Goal: Information Seeking & Learning: Learn about a topic

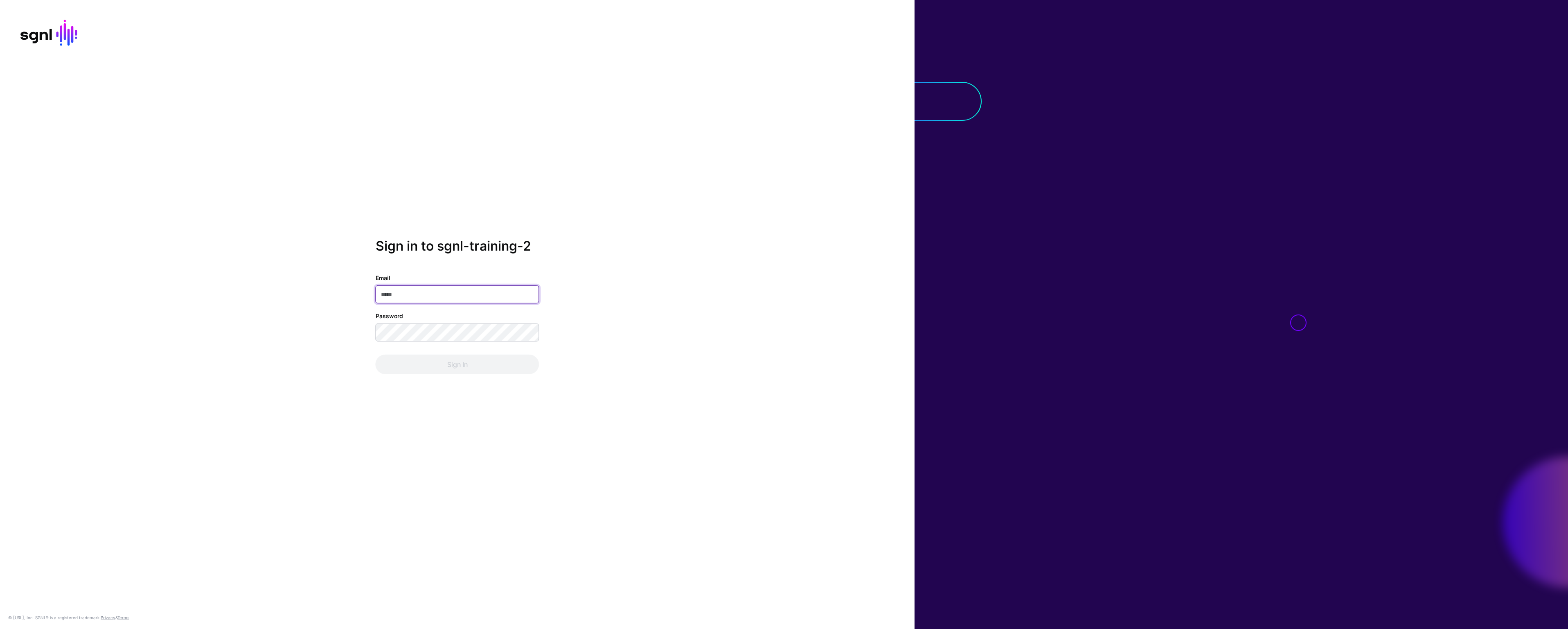
paste input "**********"
type input "**********"
click at [376, 354] on button "Sign In" at bounding box center [457, 364] width 164 height 19
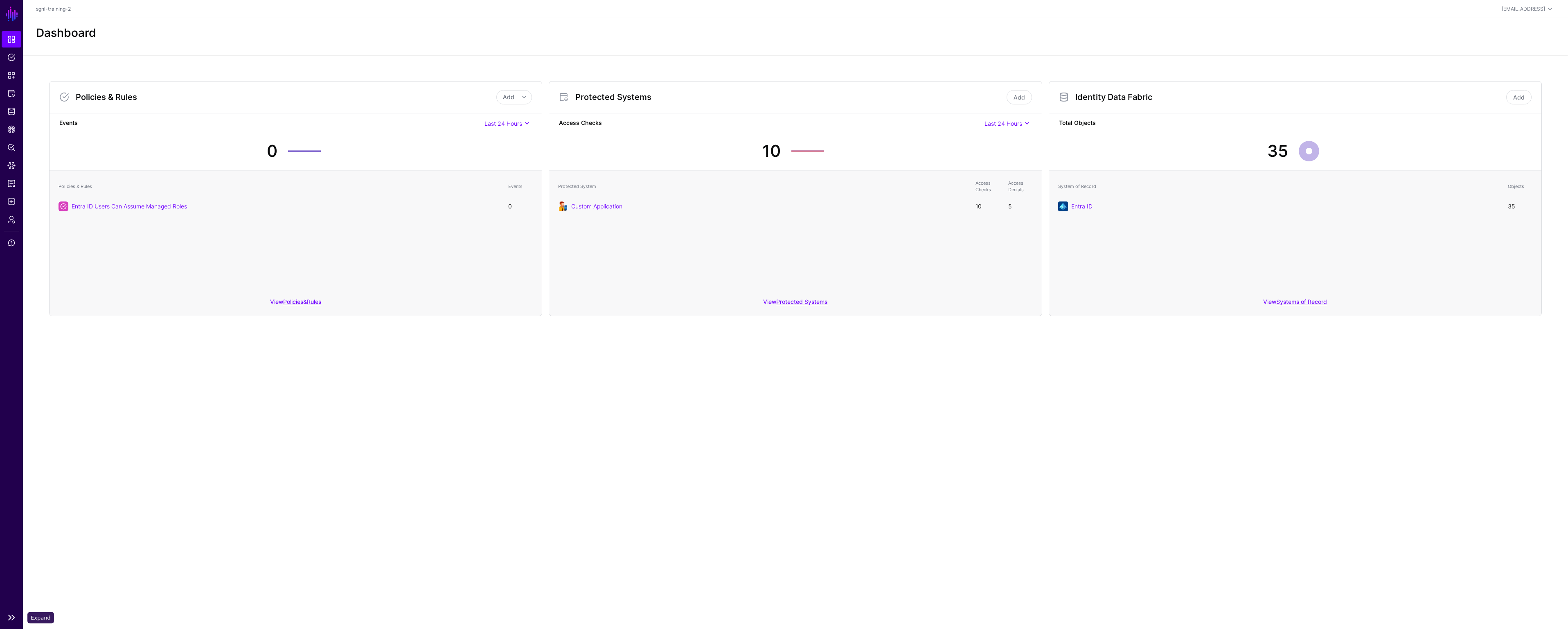
click at [10, 616] on link at bounding box center [12, 617] width 23 height 10
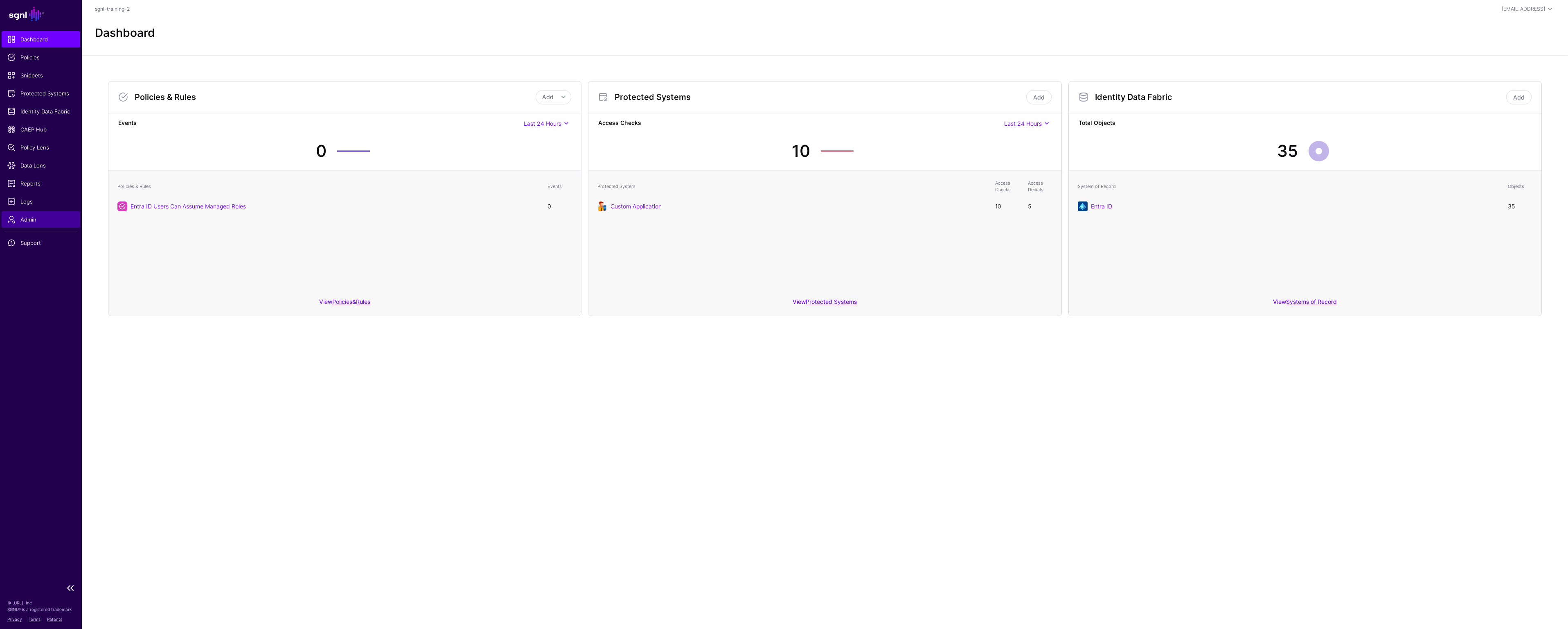
click at [24, 213] on link "Admin" at bounding box center [41, 219] width 79 height 16
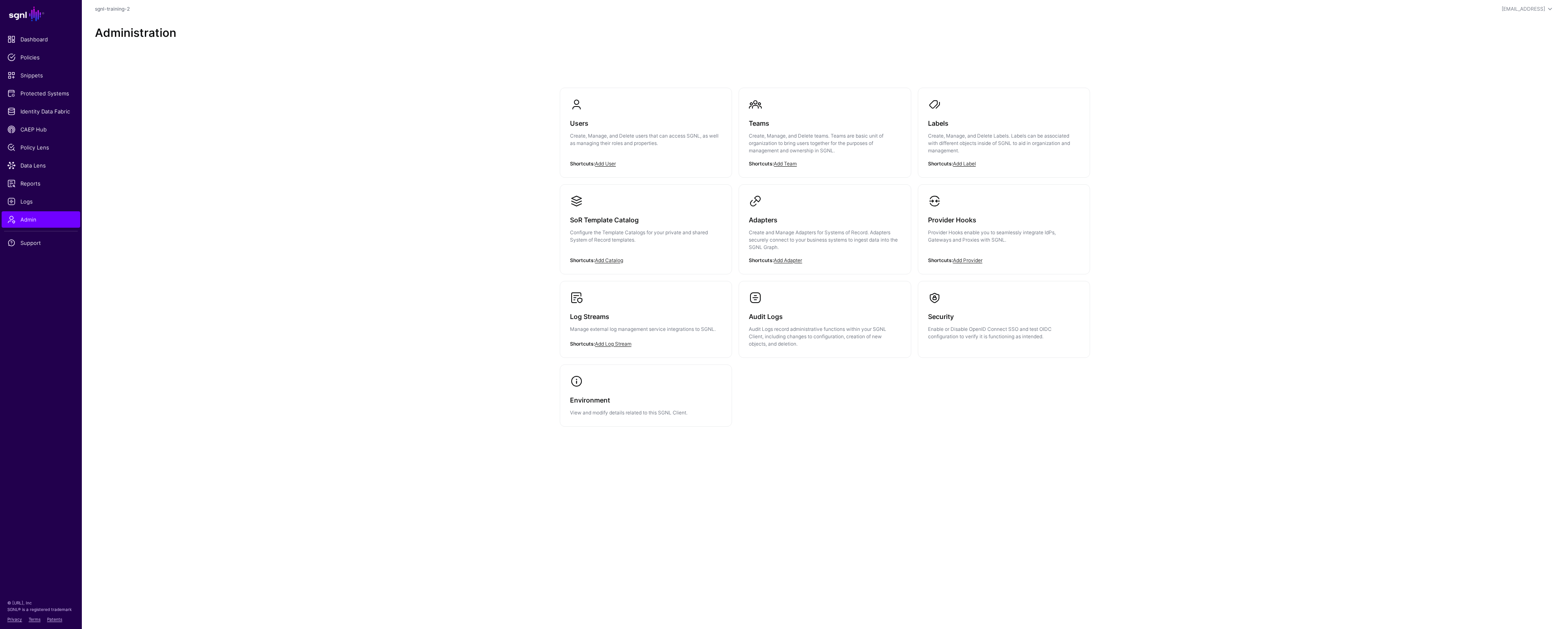
click at [594, 125] on h3 "Users" at bounding box center [645, 123] width 152 height 12
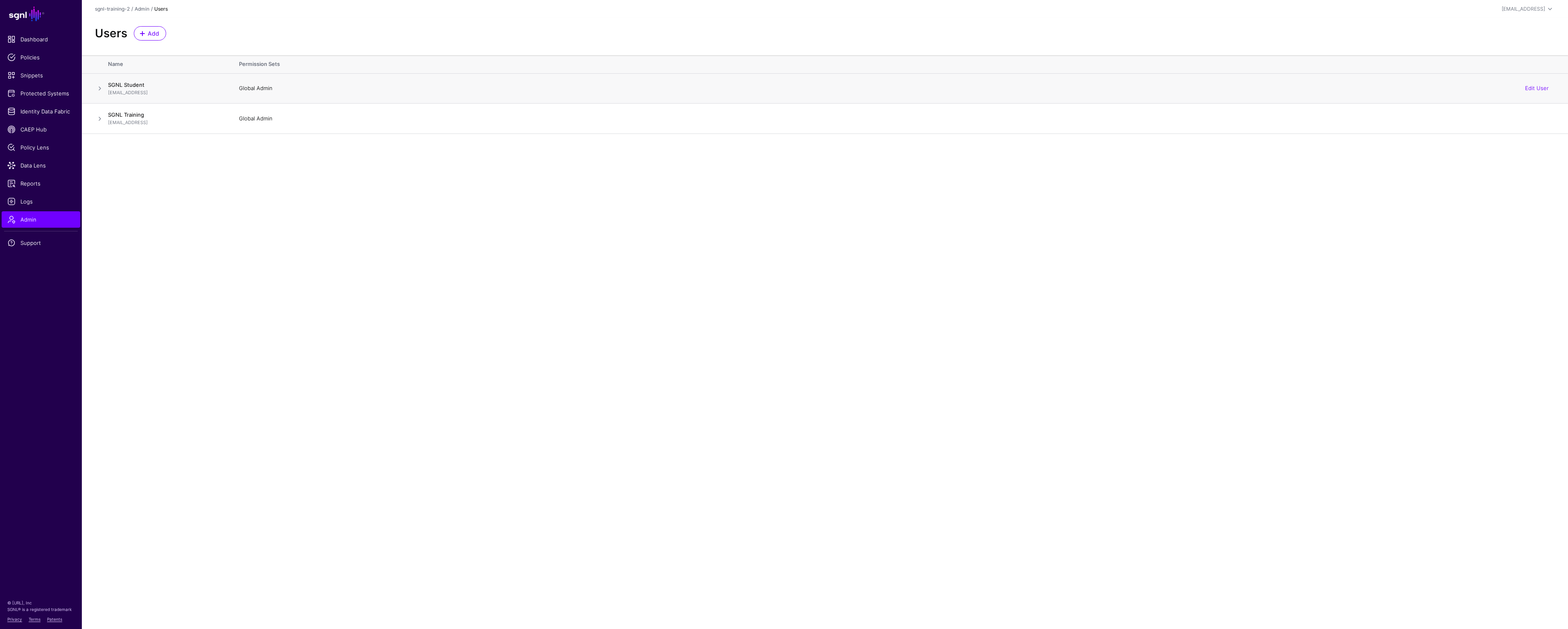
click at [159, 92] on p "[EMAIL_ADDRESS]" at bounding box center [165, 93] width 114 height 7
click at [137, 86] on h4 "SGNL Student" at bounding box center [165, 85] width 114 height 7
click at [1547, 90] on link "Edit User" at bounding box center [1536, 88] width 24 height 7
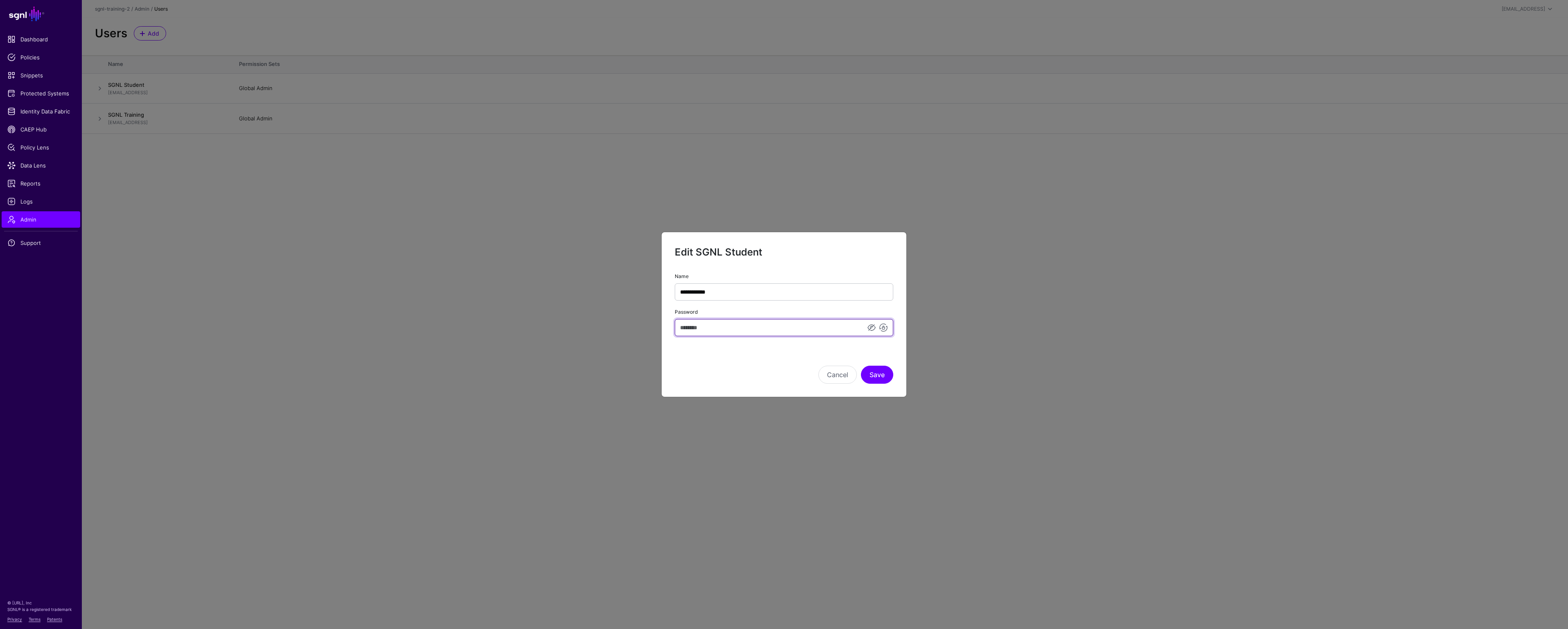
click at [722, 328] on input "Password" at bounding box center [784, 328] width 219 height 17
type input "*********"
click at [876, 371] on button "Save" at bounding box center [877, 374] width 32 height 18
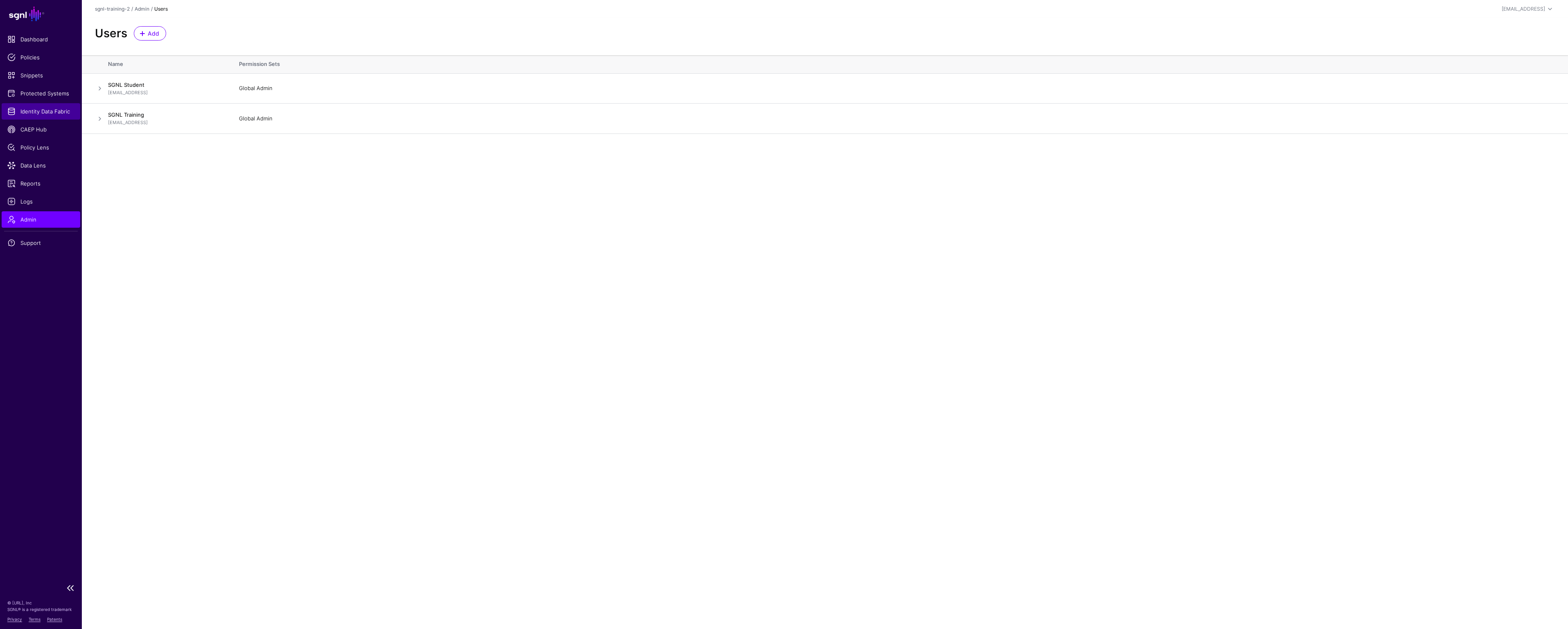
click at [39, 111] on span "Identity Data Fabric" at bounding box center [41, 111] width 67 height 8
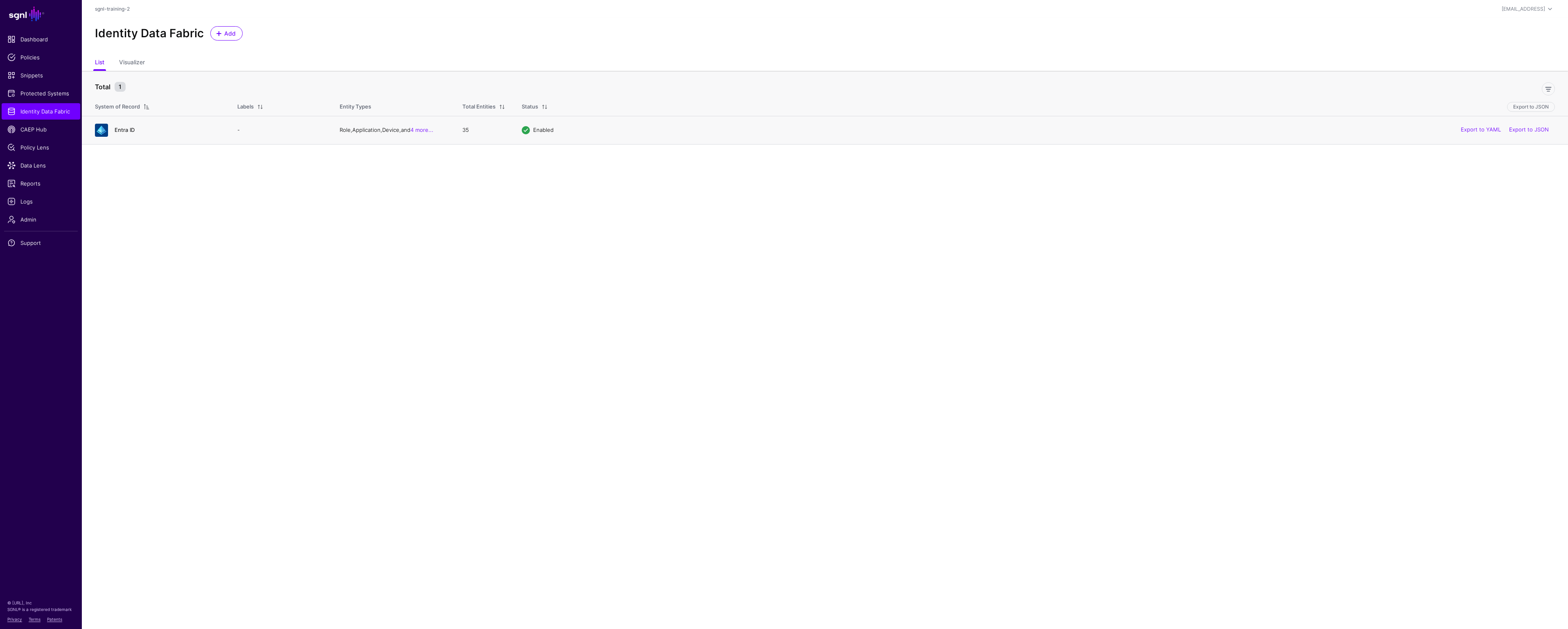
click at [125, 129] on link "Entra ID" at bounding box center [124, 130] width 20 height 7
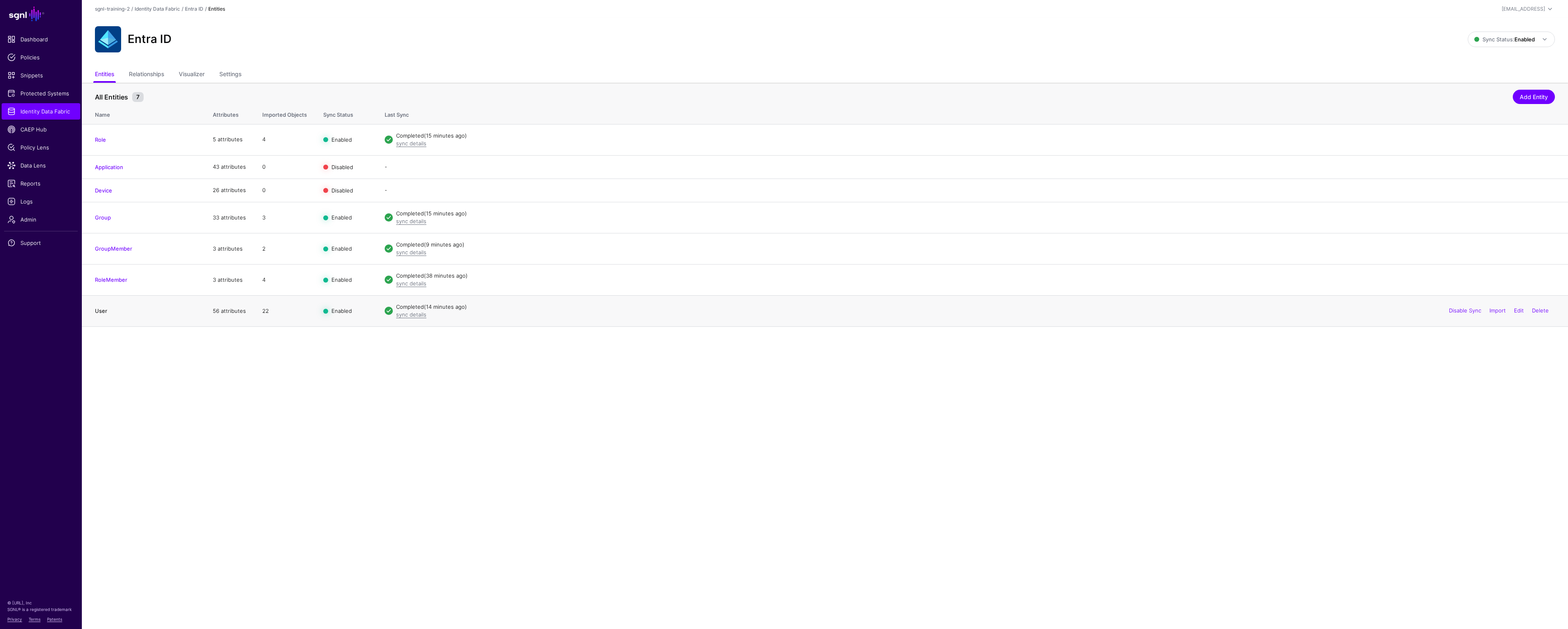
click at [101, 312] on link "User" at bounding box center [101, 311] width 12 height 7
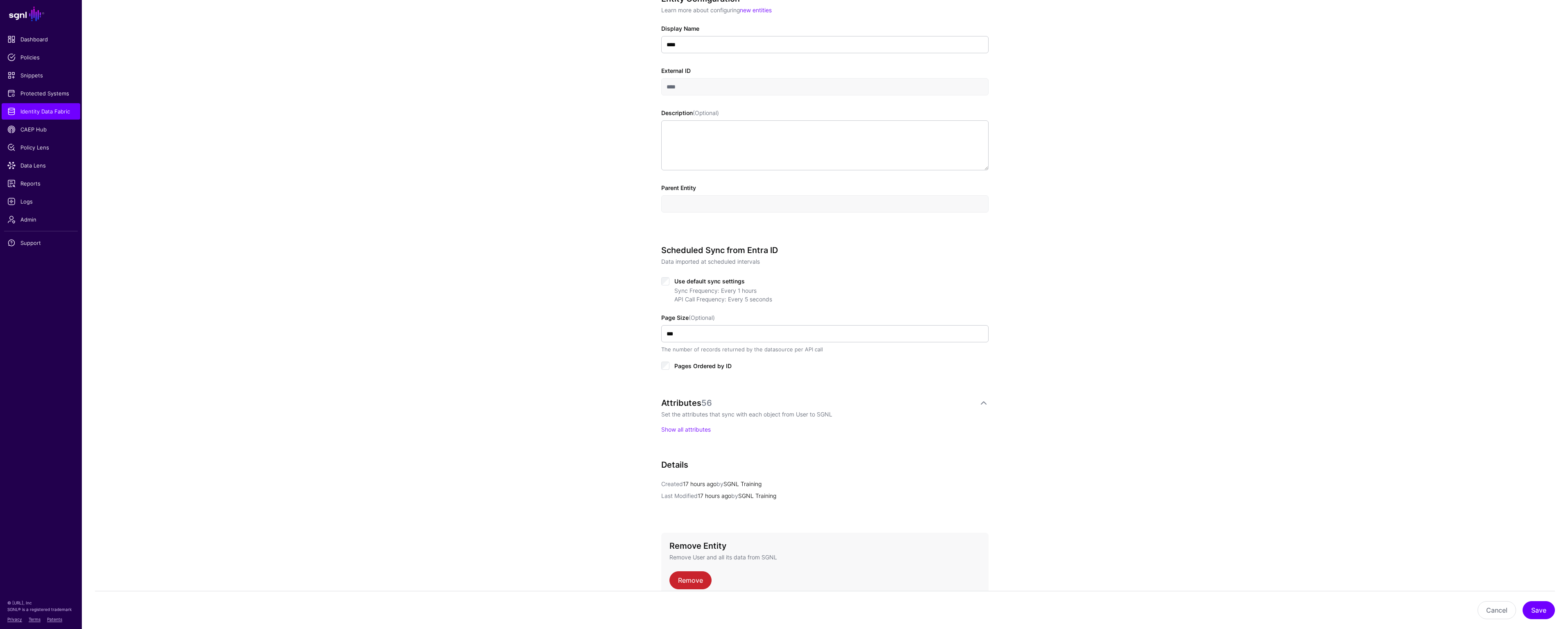
scroll to position [179, 0]
click at [695, 426] on link "Show all attributes" at bounding box center [685, 426] width 49 height 7
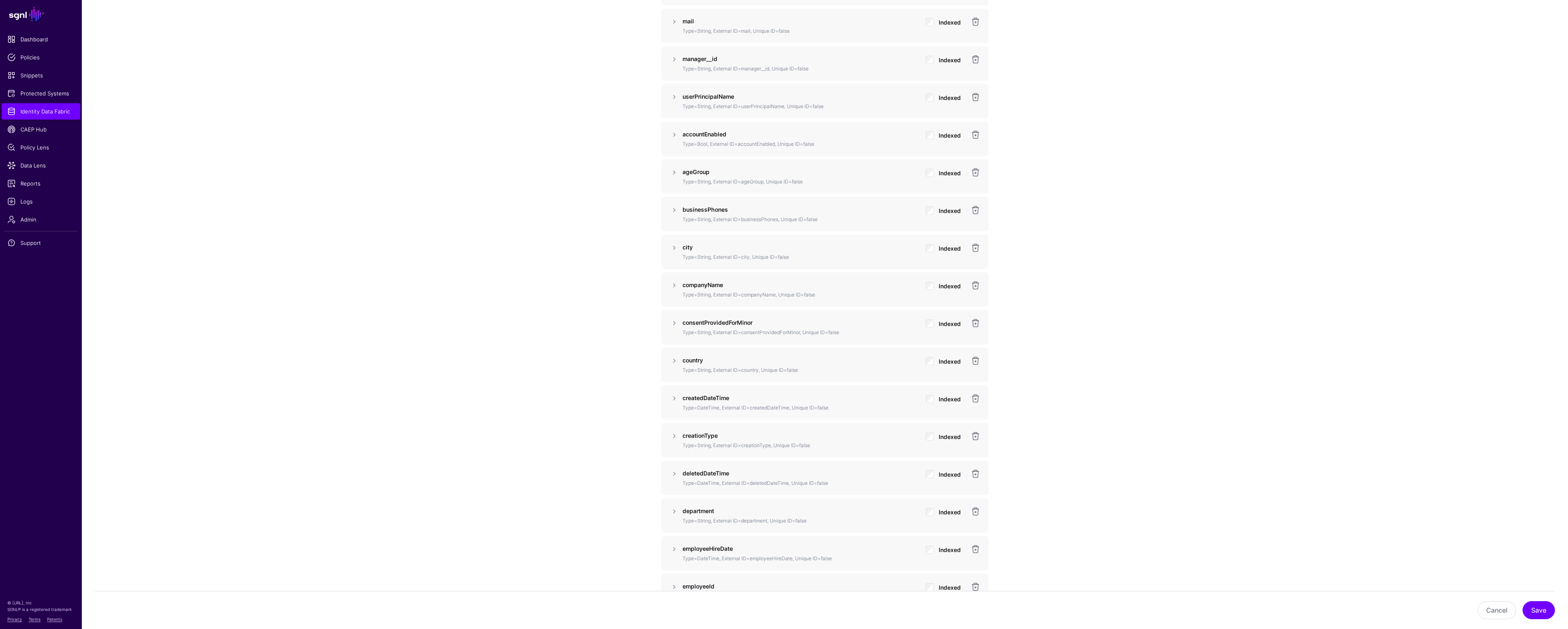
scroll to position [692, 0]
click at [674, 286] on link at bounding box center [674, 285] width 10 height 10
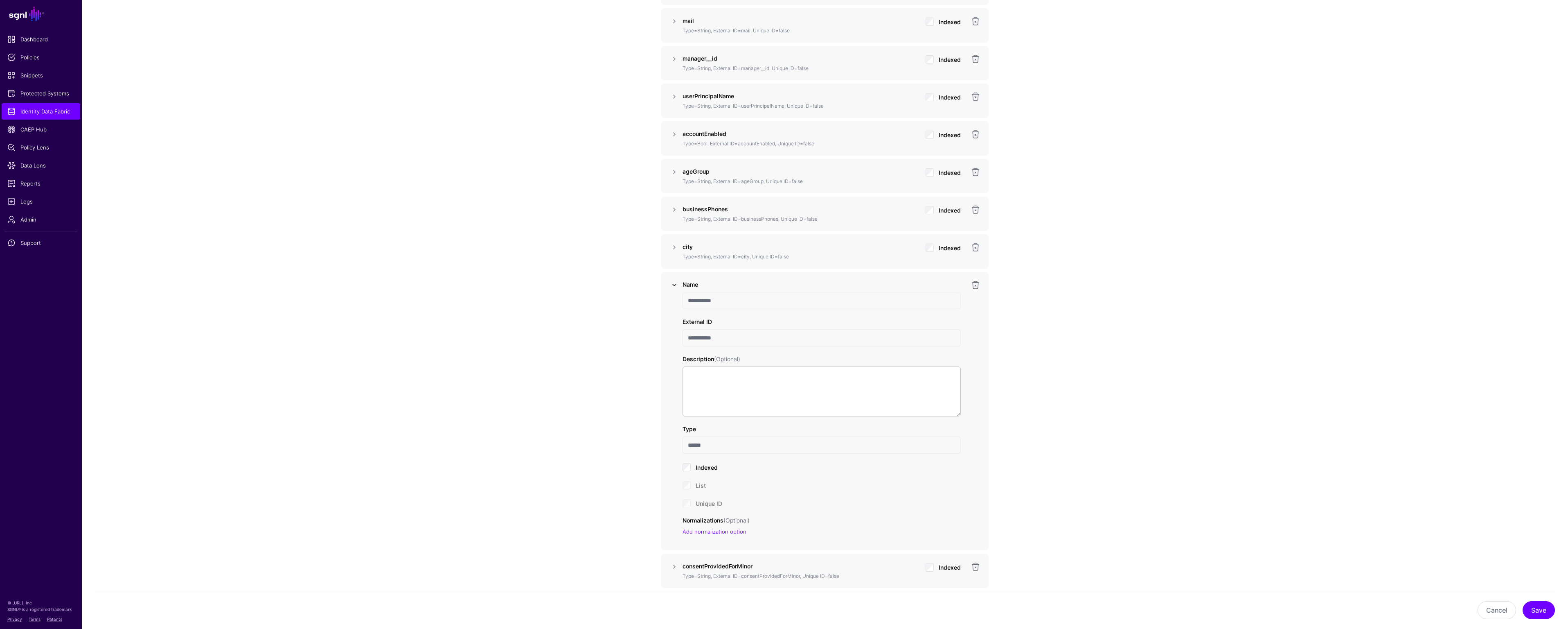
click at [674, 286] on link at bounding box center [674, 285] width 10 height 10
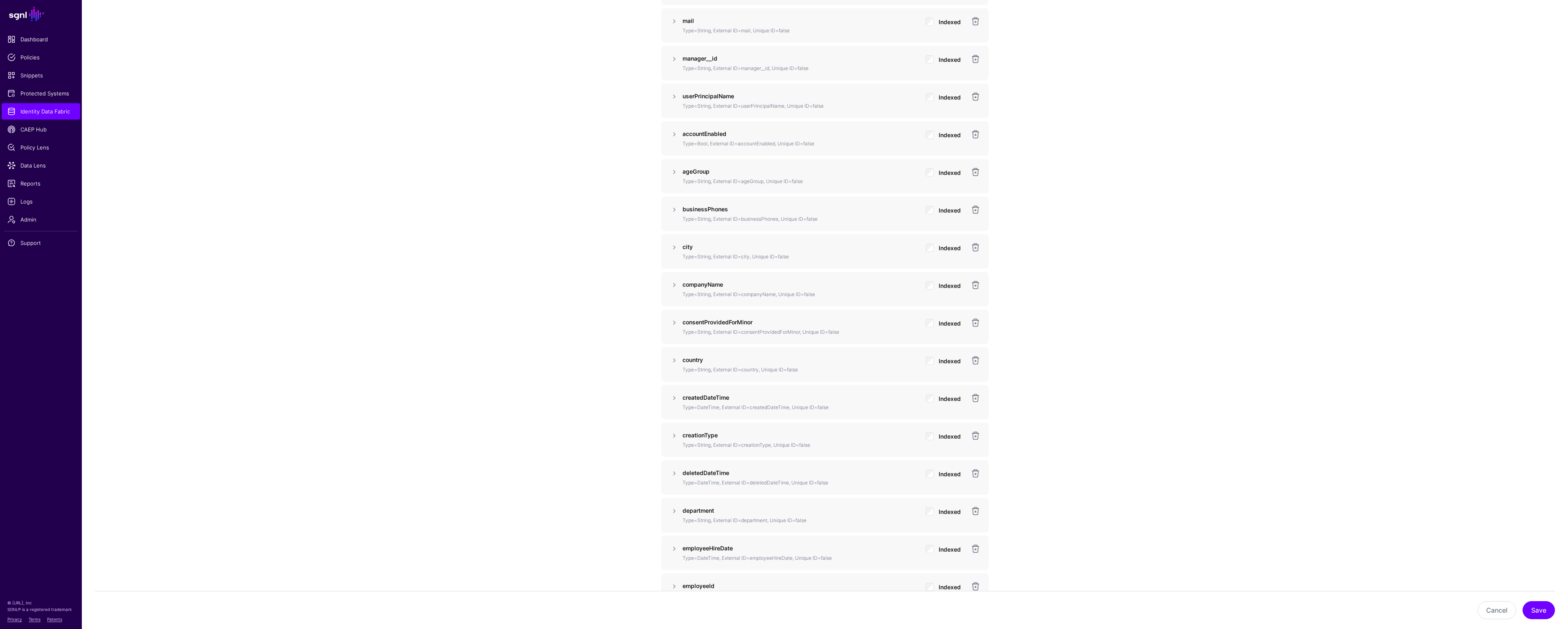
scroll to position [0, 0]
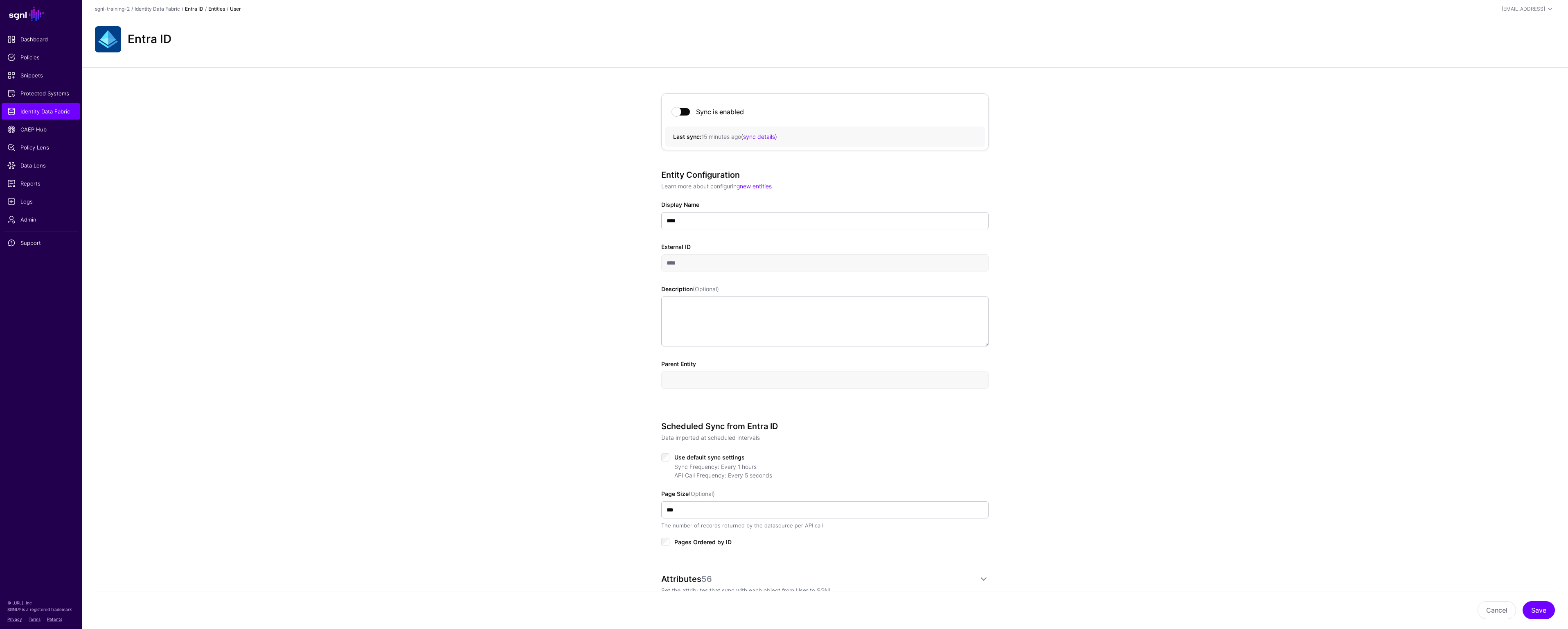
click at [197, 9] on link "Entra ID" at bounding box center [194, 9] width 18 height 6
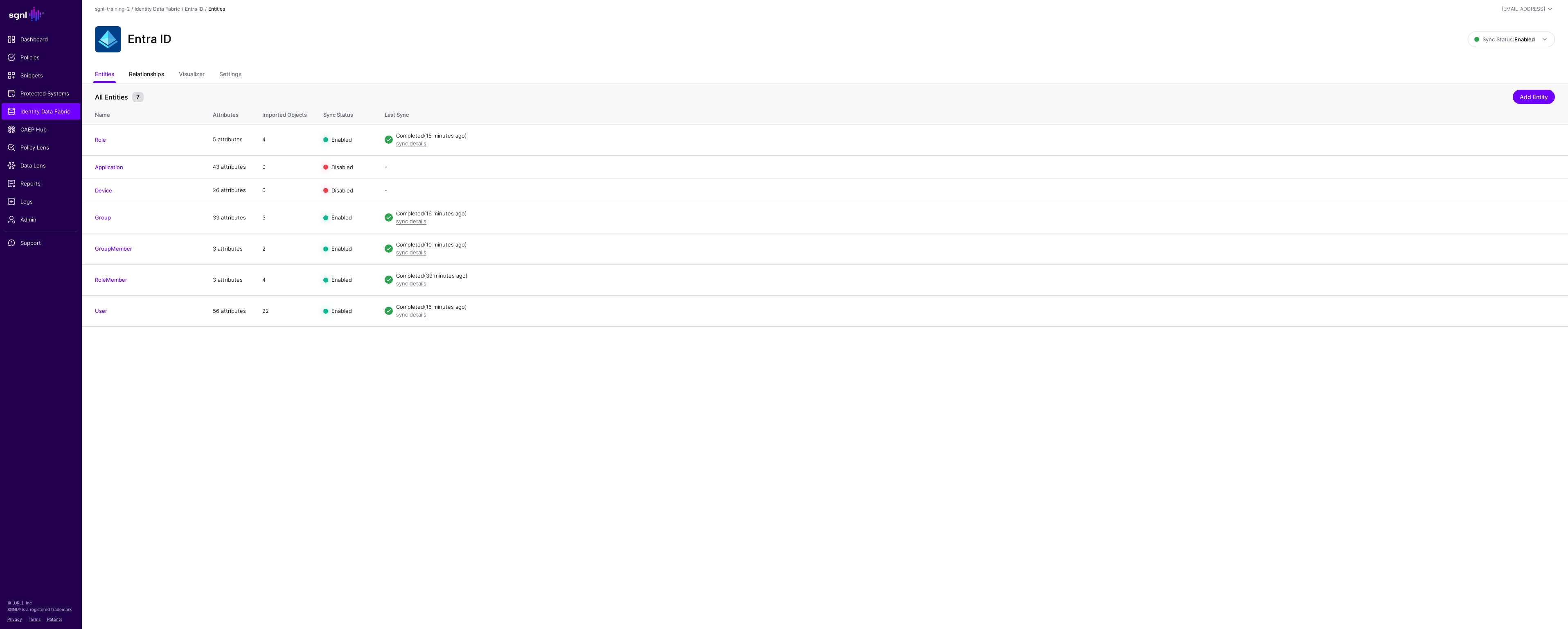
click at [145, 77] on link "Relationships" at bounding box center [147, 75] width 35 height 16
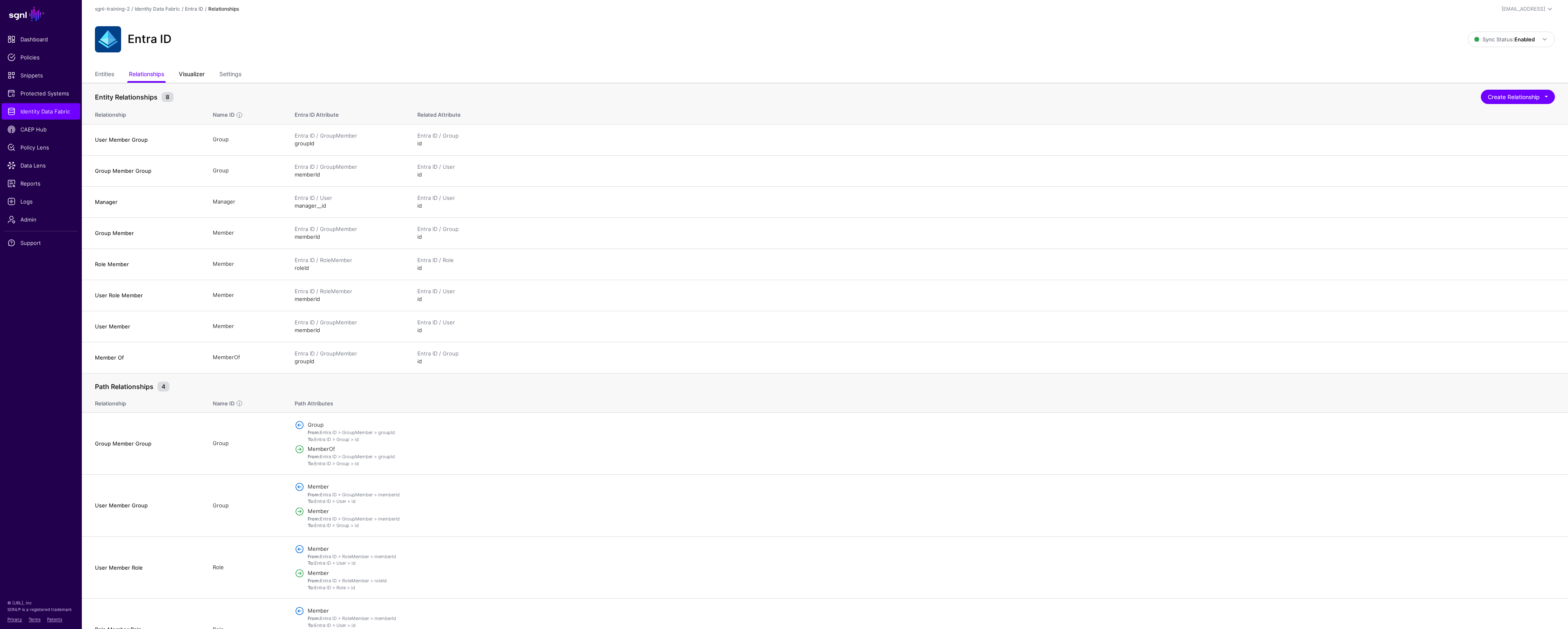
click at [198, 77] on link "Visualizer" at bounding box center [192, 75] width 26 height 16
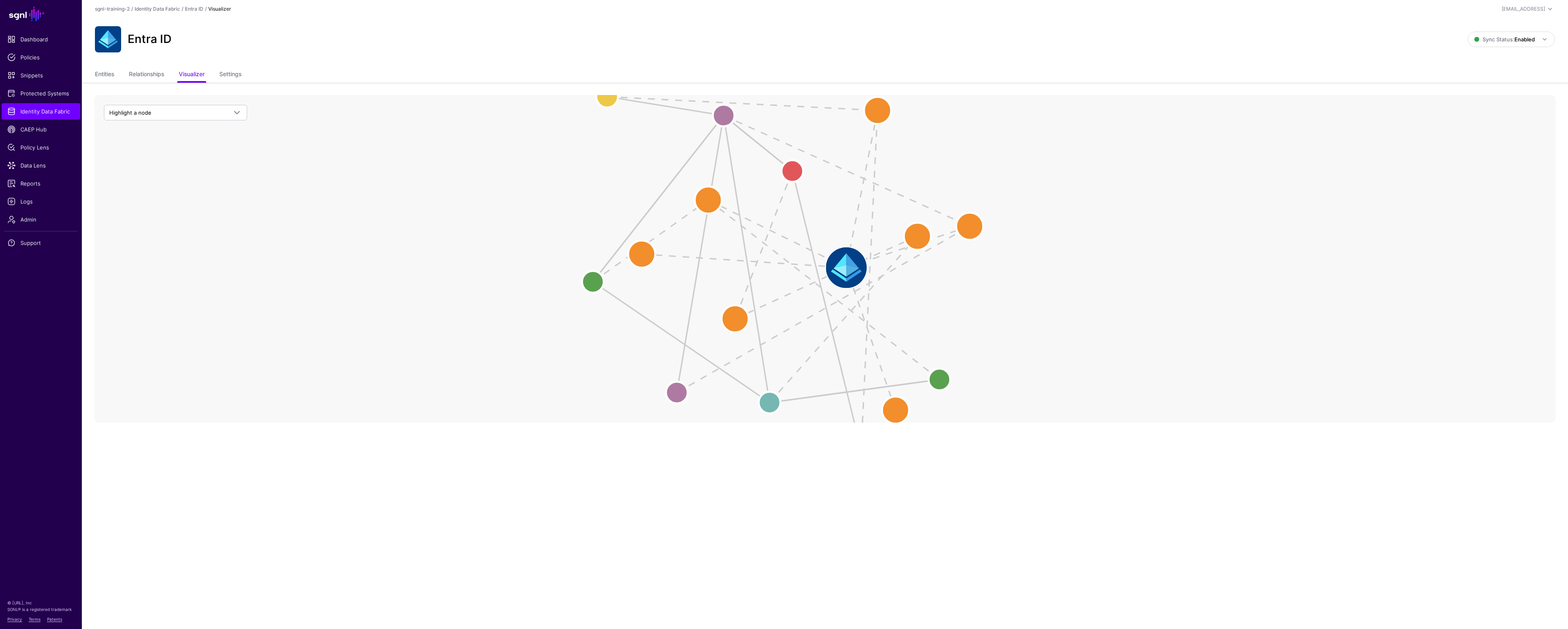
drag, startPoint x: 798, startPoint y: 242, endPoint x: 677, endPoint y: 233, distance: 121.3
click at [672, 234] on icon "User Member Role User Member Group Role Member Role Member Of User Member Group…" at bounding box center [825, 259] width 1461 height 328
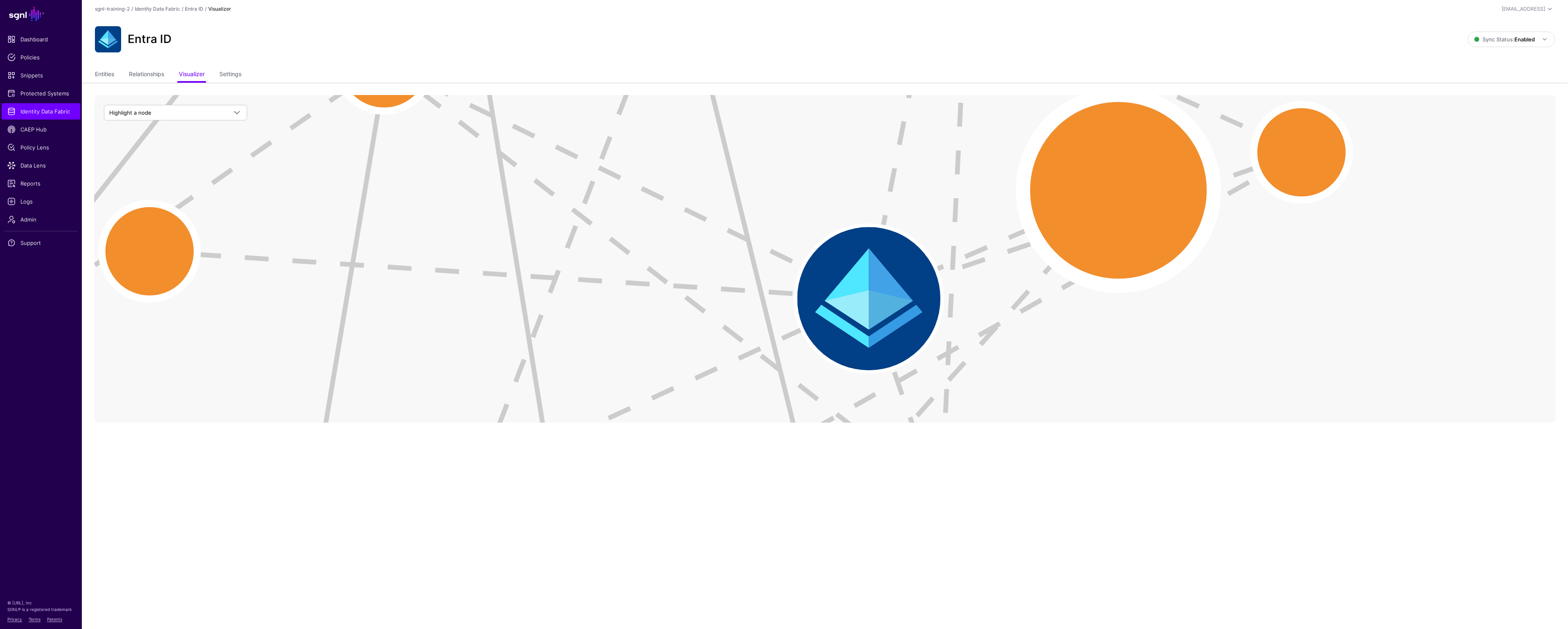
click at [1103, 197] on circle at bounding box center [1119, 190] width 191 height 191
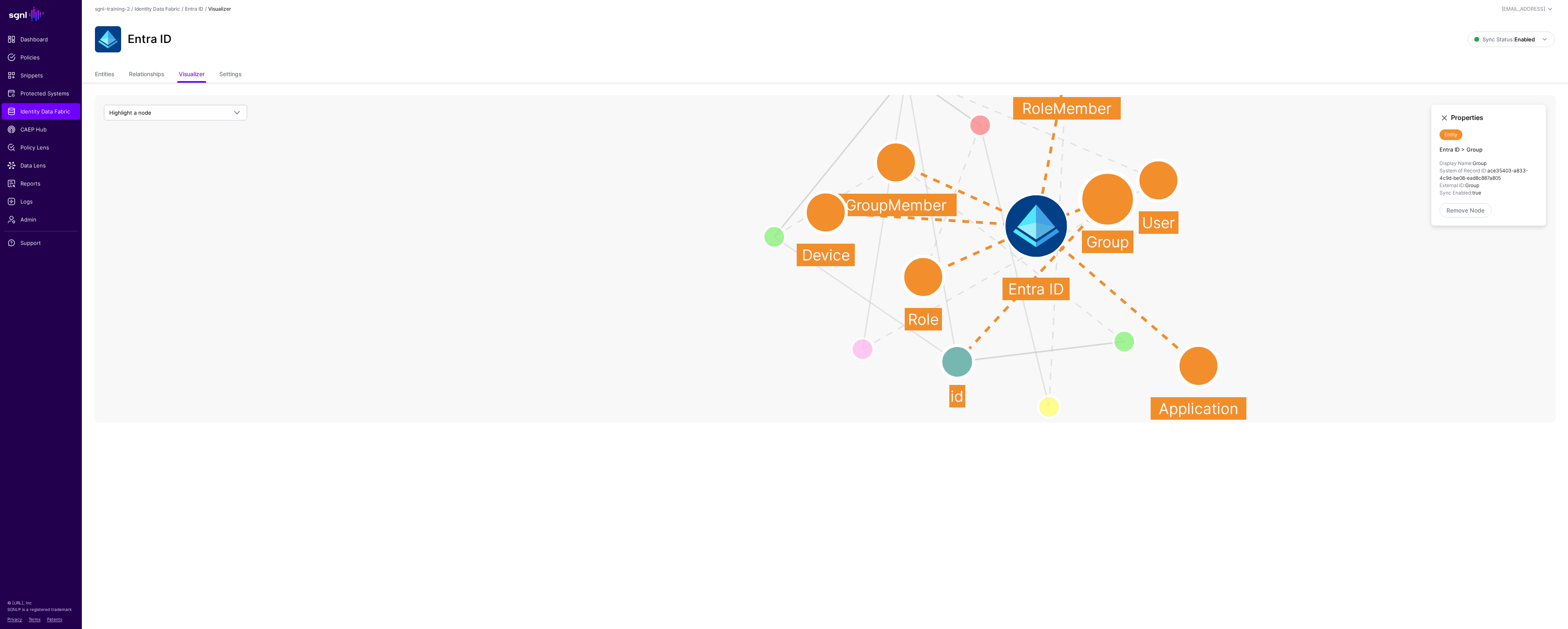
drag, startPoint x: 1109, startPoint y: 374, endPoint x: 1200, endPoint y: 367, distance: 91.3
click at [1200, 367] on circle at bounding box center [1198, 365] width 41 height 41
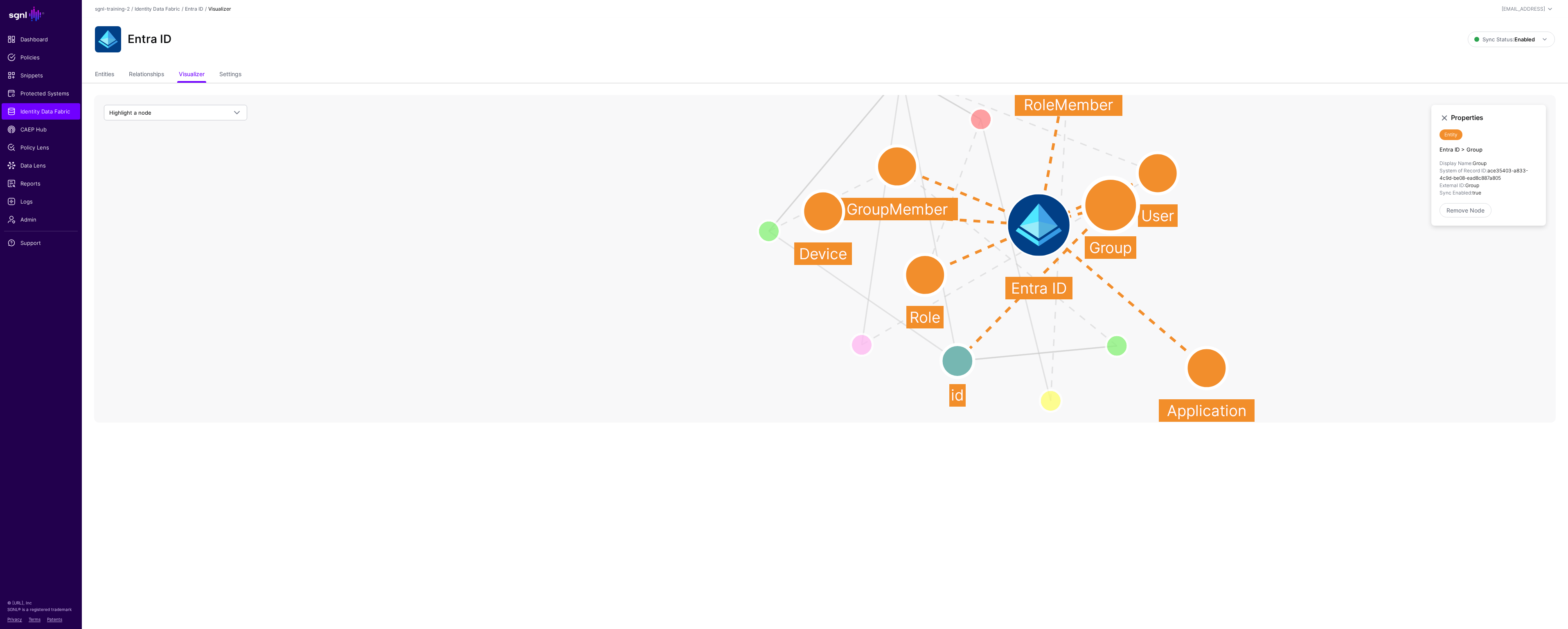
click at [954, 356] on circle at bounding box center [957, 360] width 33 height 33
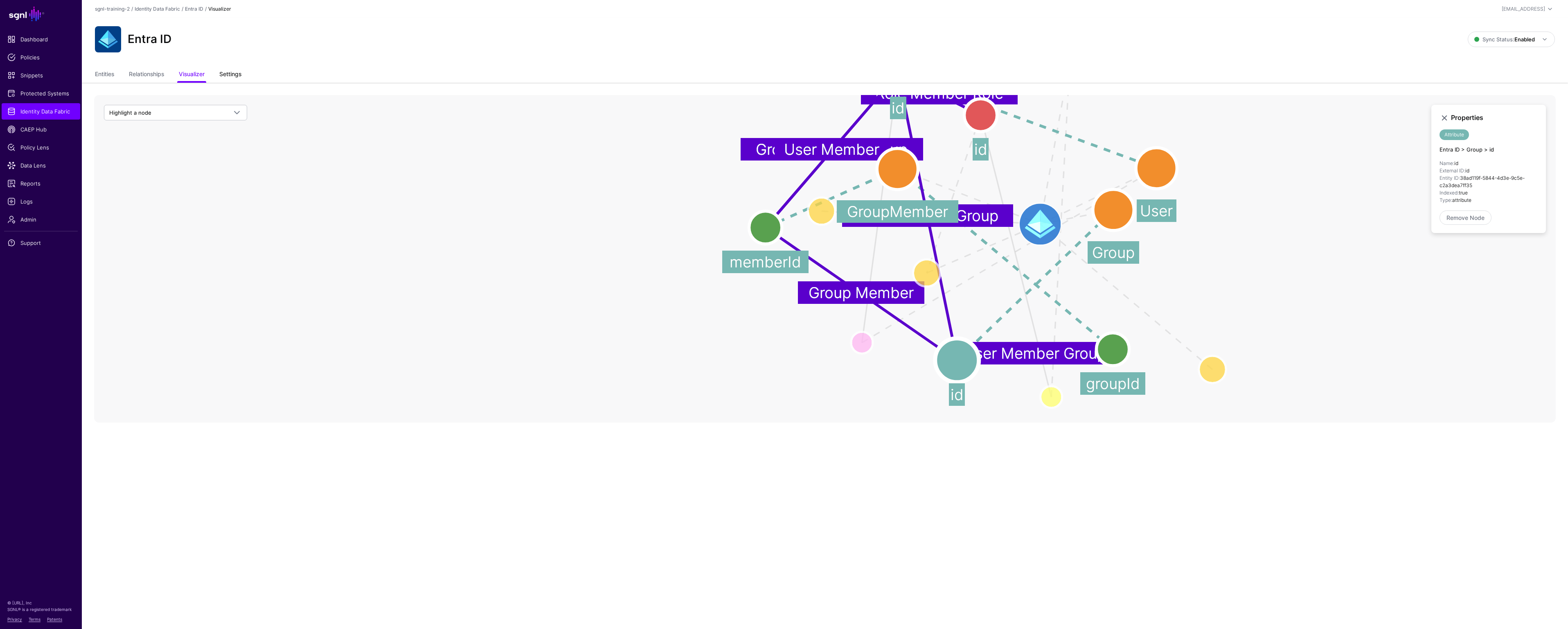
click at [225, 72] on link "Settings" at bounding box center [230, 75] width 22 height 16
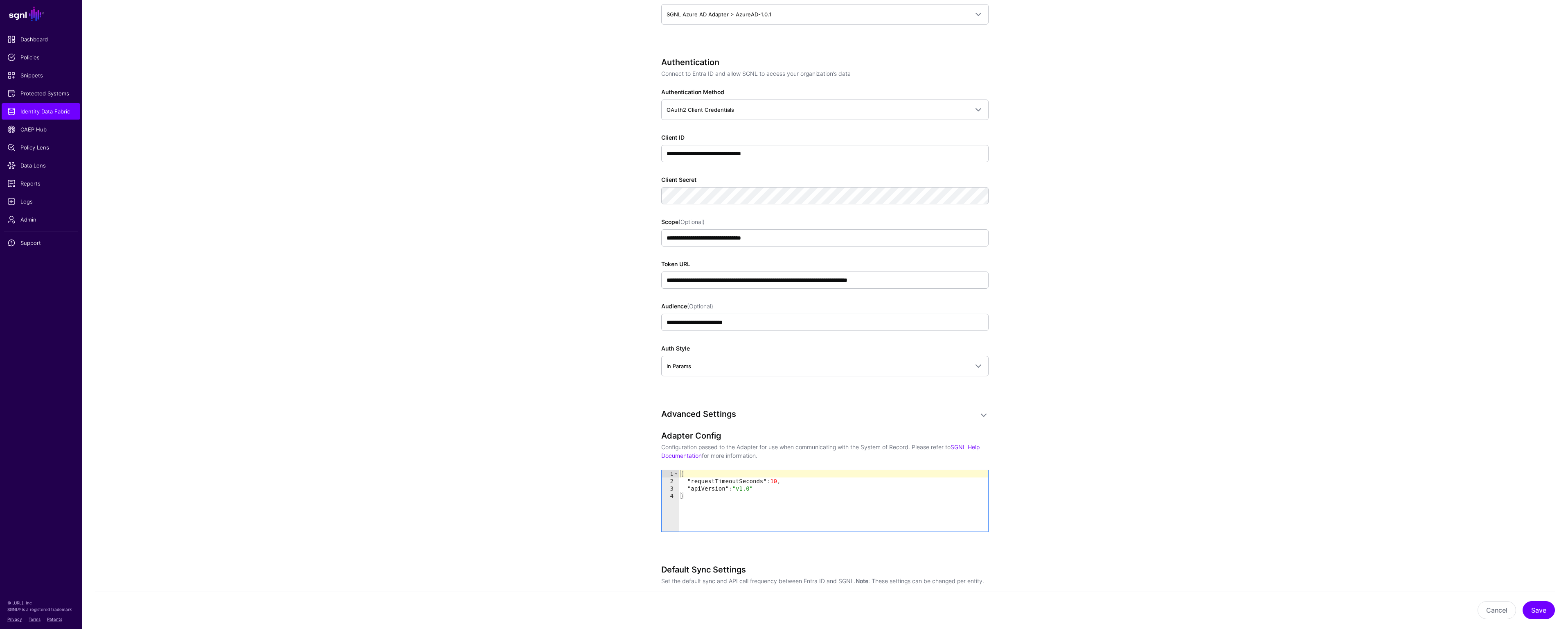
scroll to position [454, 0]
click at [40, 96] on span "Protected Systems" at bounding box center [41, 93] width 67 height 8
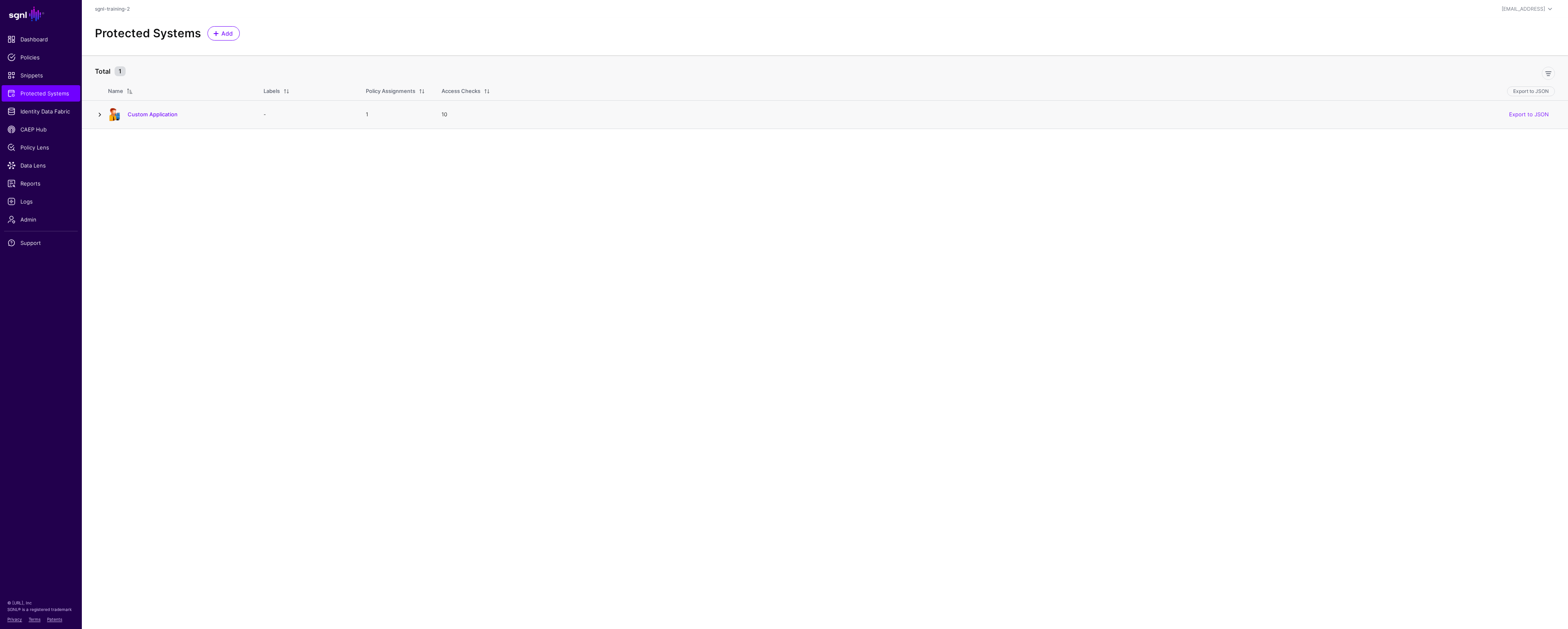
click at [99, 118] on link at bounding box center [100, 114] width 10 height 10
click at [146, 116] on link "Custom Application" at bounding box center [153, 114] width 50 height 7
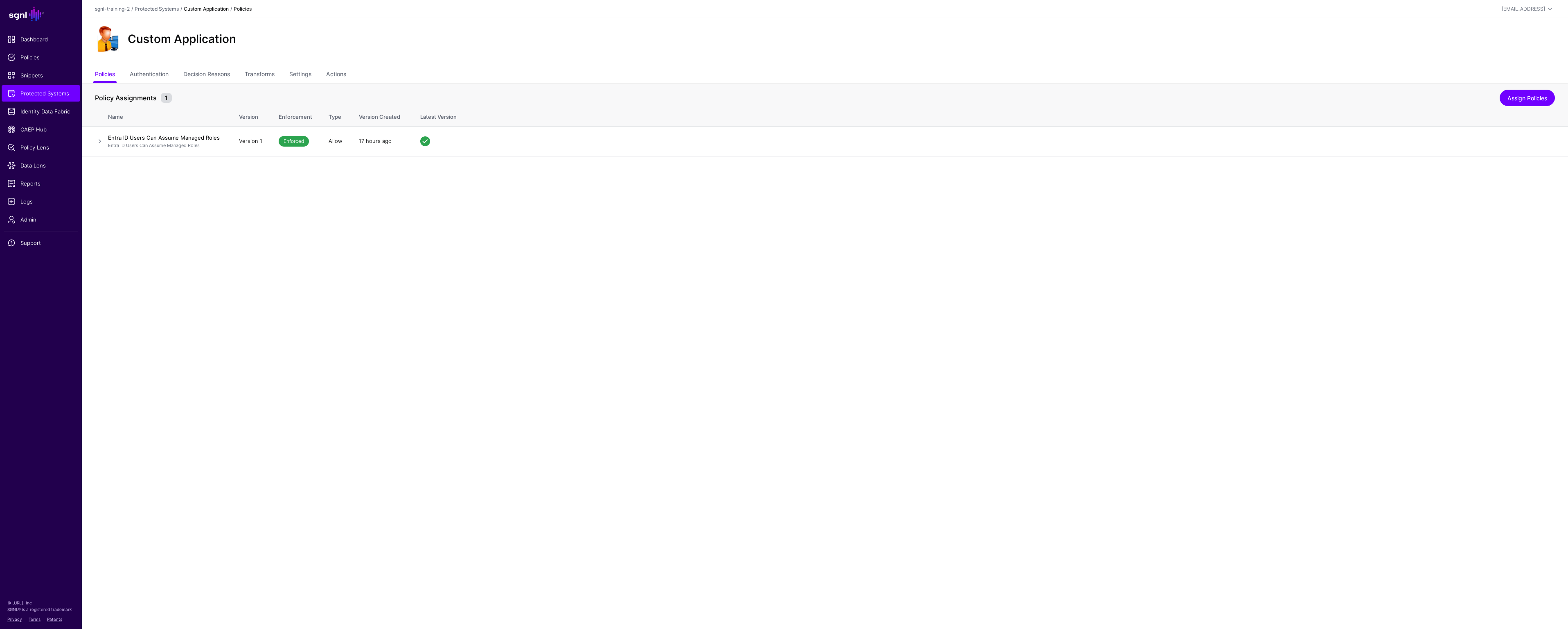
click at [357, 236] on main "SGNL Dashboard Policies Snippets Protected Systems Identity Data Fabric CAEP Hu…" at bounding box center [784, 314] width 1568 height 629
click at [97, 141] on link at bounding box center [100, 141] width 10 height 10
click at [146, 79] on link "Authentication" at bounding box center [149, 75] width 39 height 16
click at [202, 76] on link "Decision Reasons" at bounding box center [206, 75] width 47 height 16
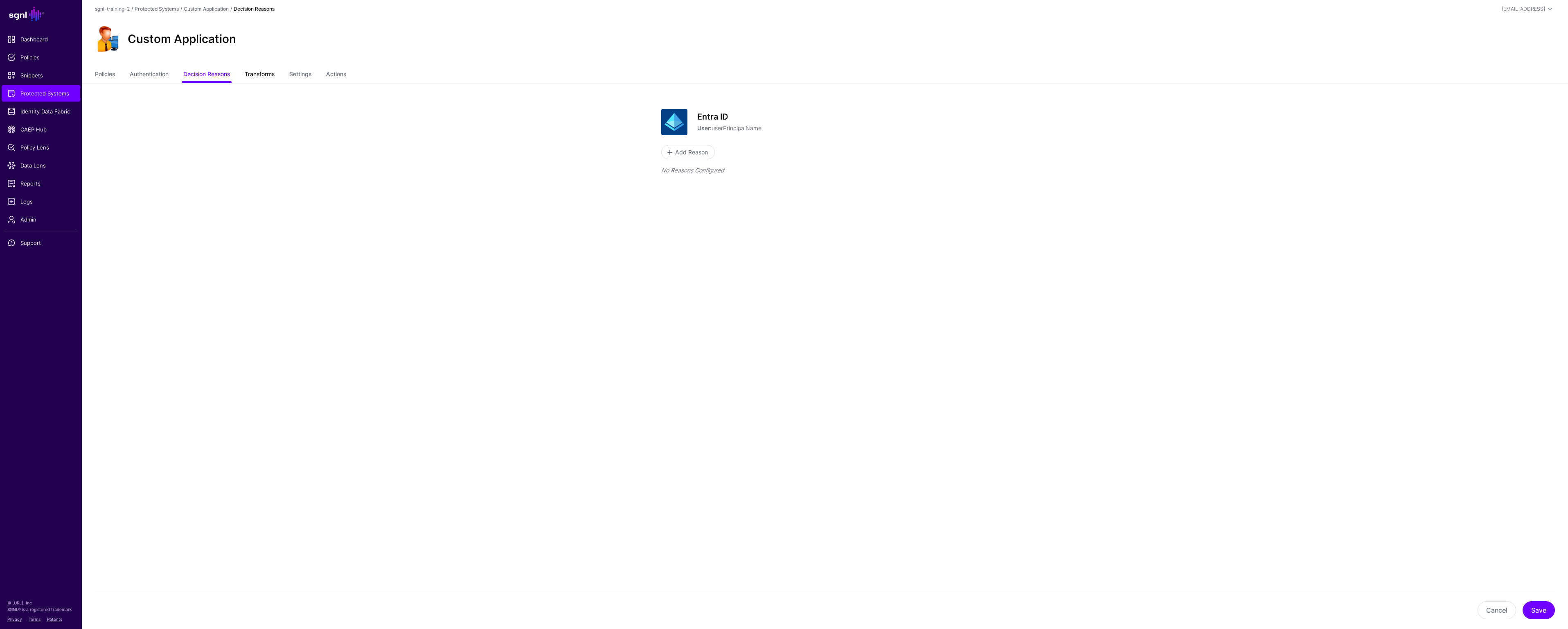
click at [258, 73] on link "Transforms" at bounding box center [259, 75] width 30 height 16
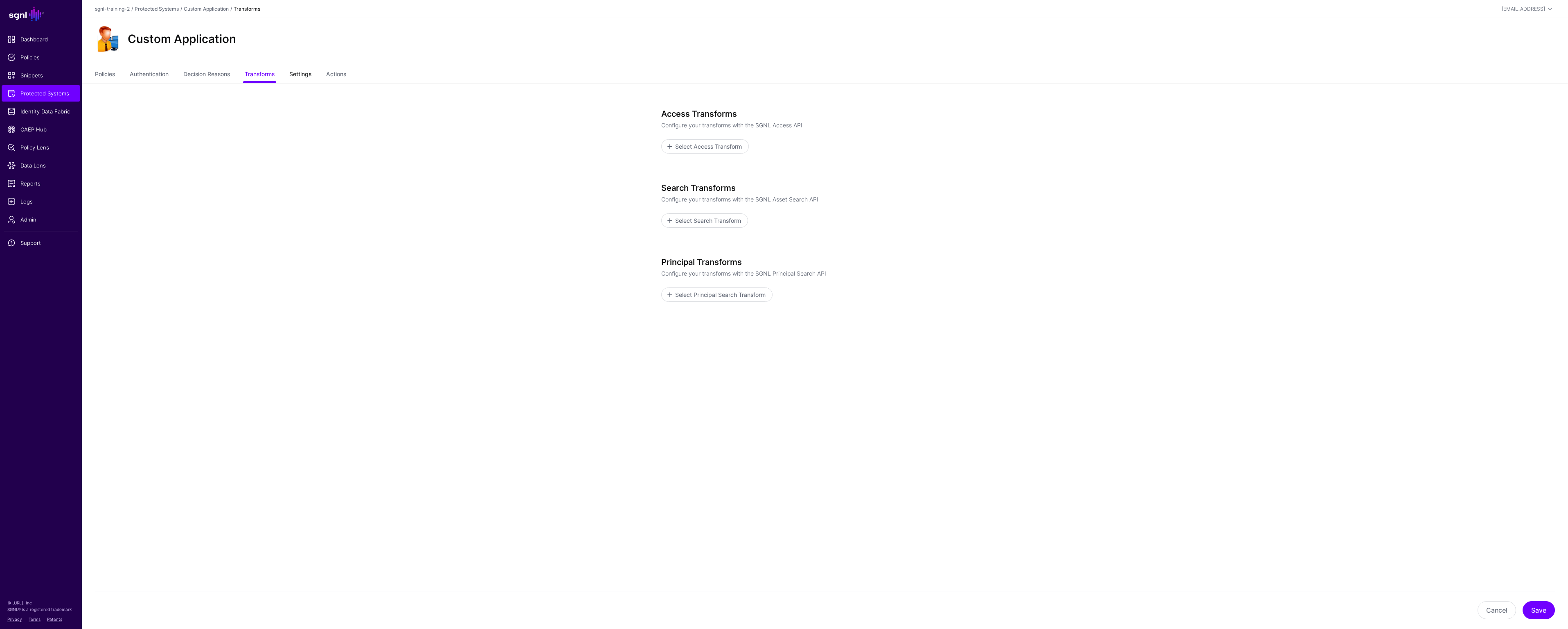
click at [300, 74] on link "Settings" at bounding box center [300, 75] width 22 height 16
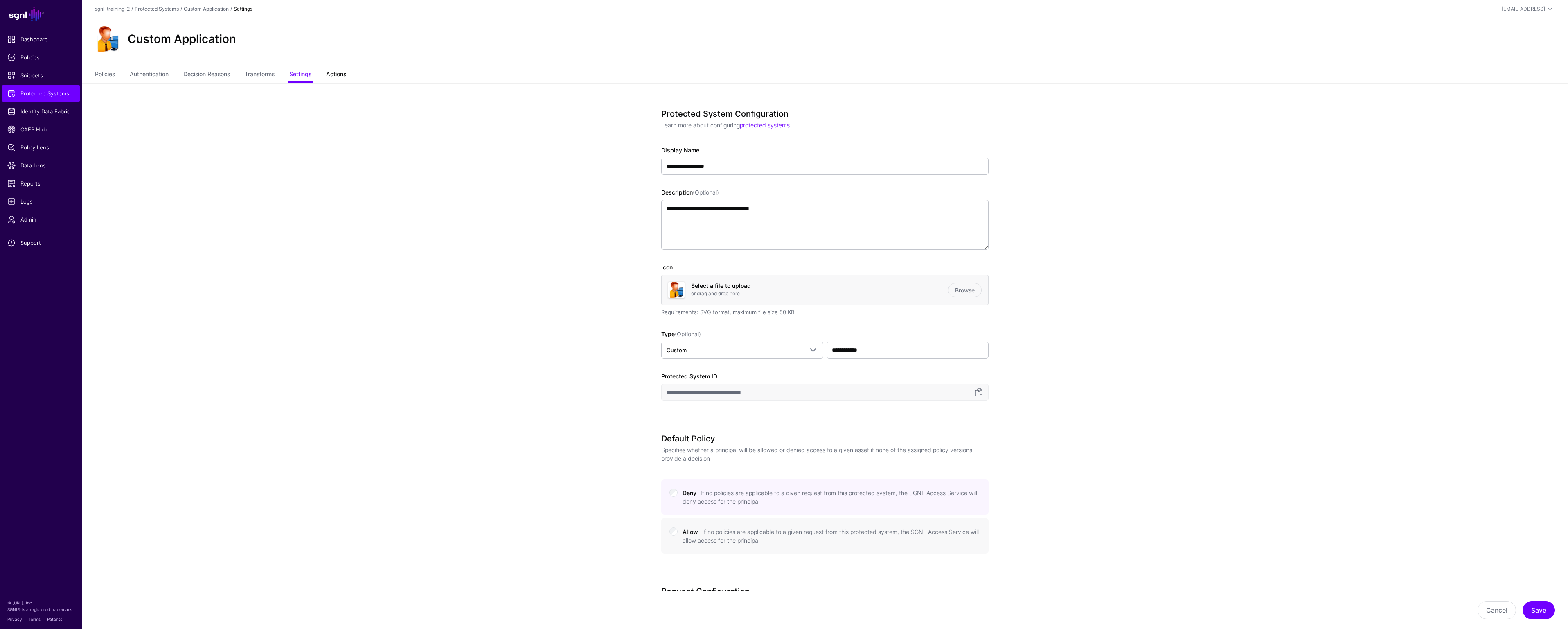
click at [344, 75] on link "Actions" at bounding box center [336, 75] width 20 height 16
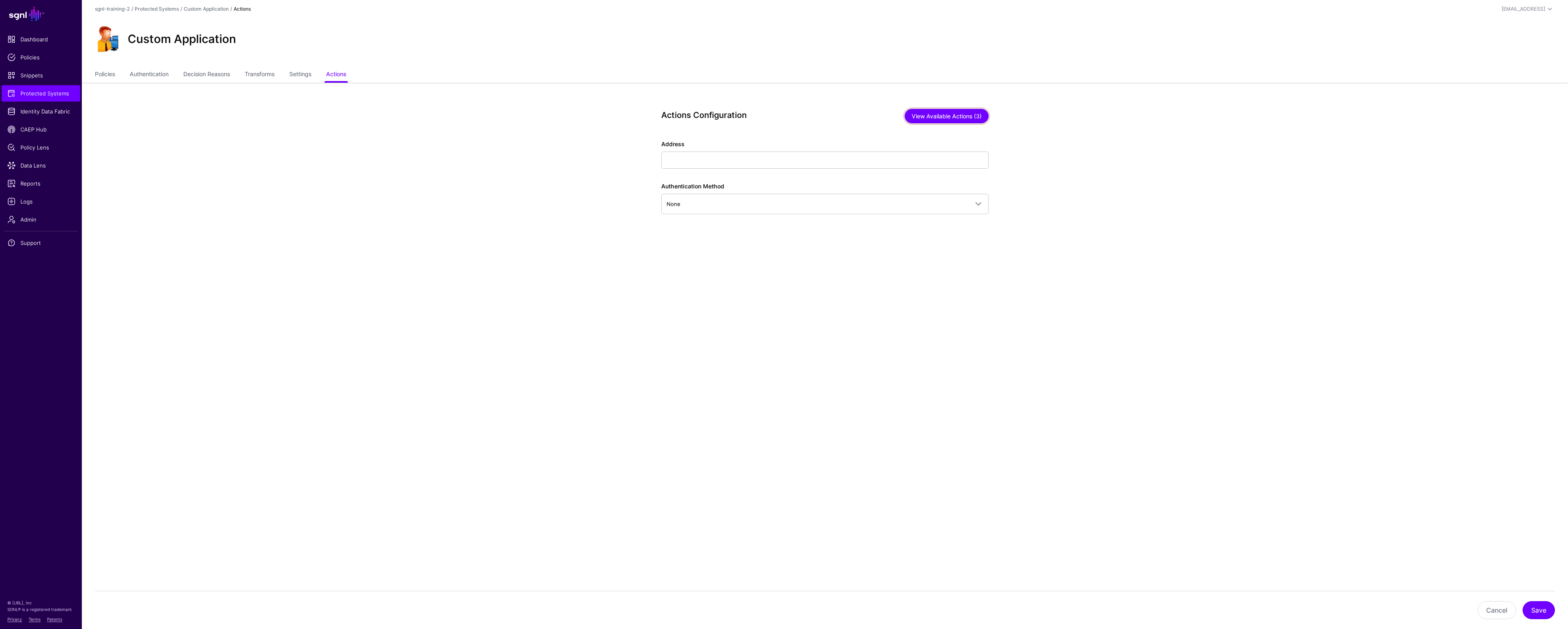
click at [955, 119] on button "View Available Actions (3)" at bounding box center [947, 116] width 84 height 15
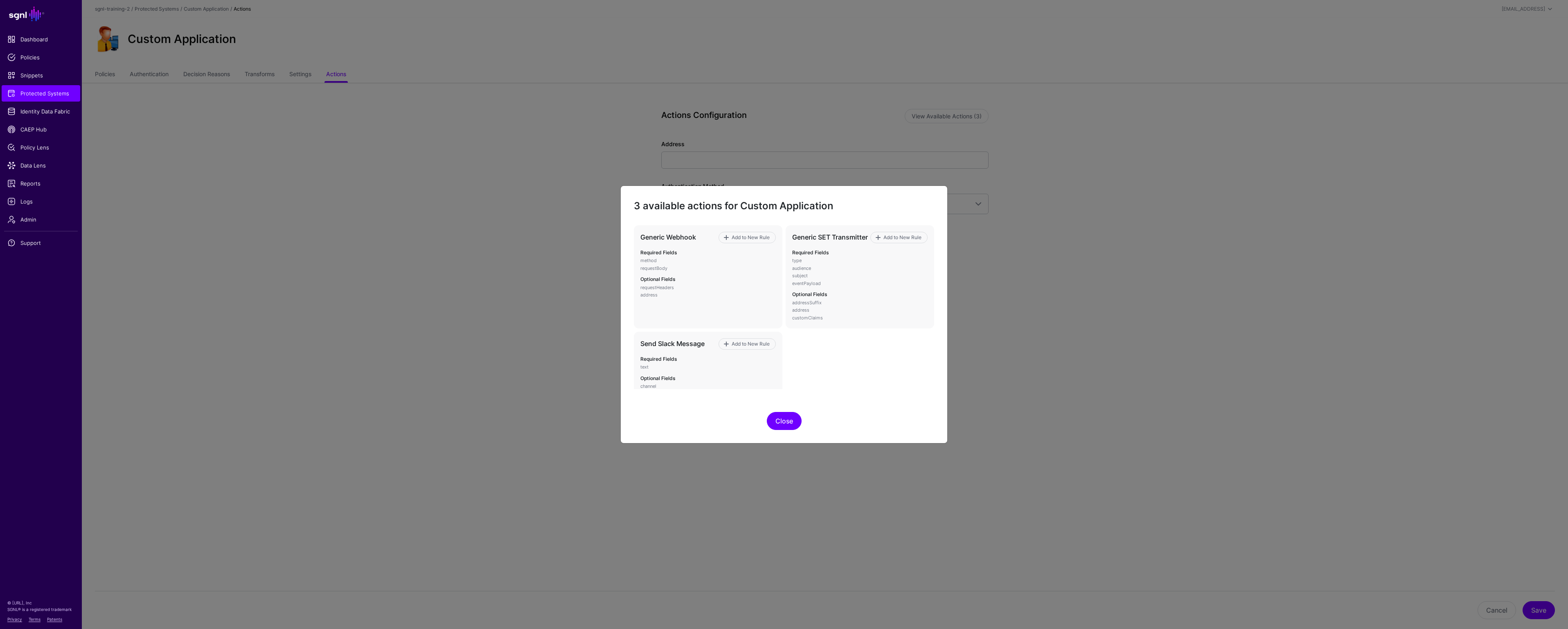
click at [797, 418] on button "Close" at bounding box center [784, 421] width 35 height 18
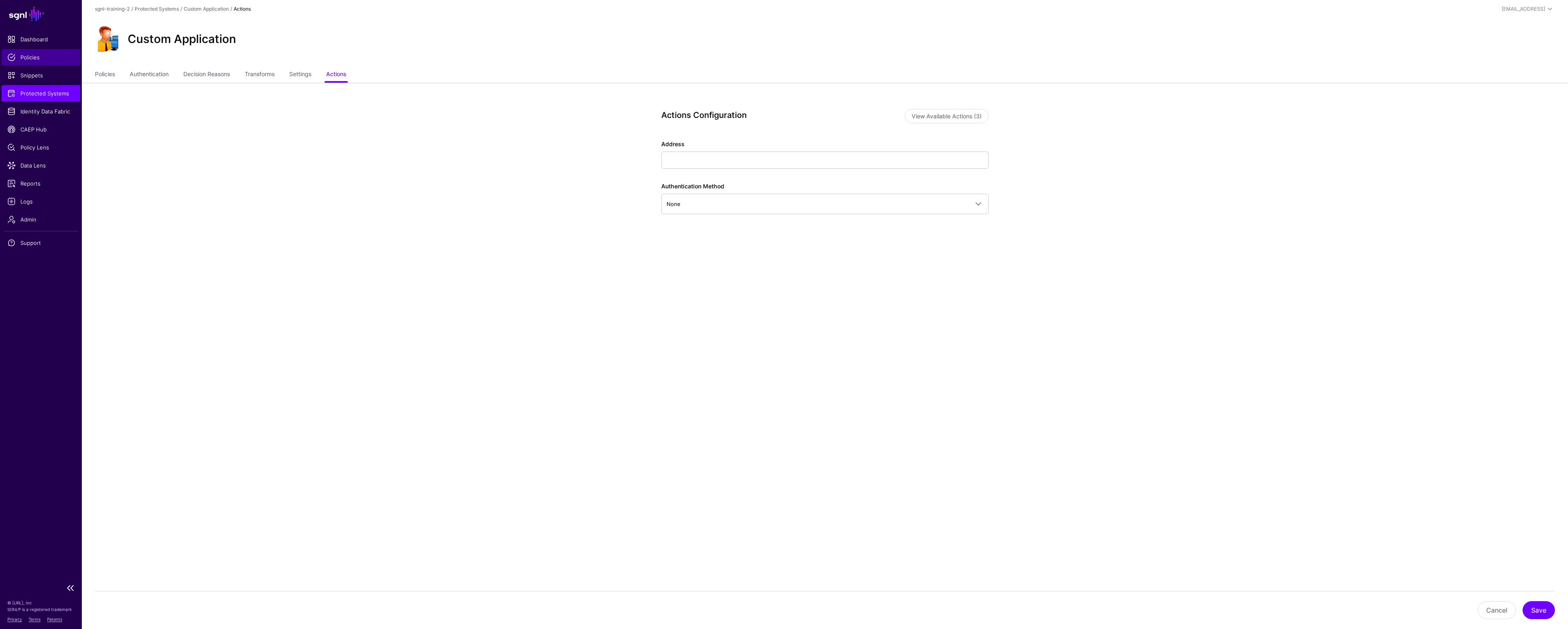
click at [28, 58] on span "Policies" at bounding box center [41, 57] width 67 height 8
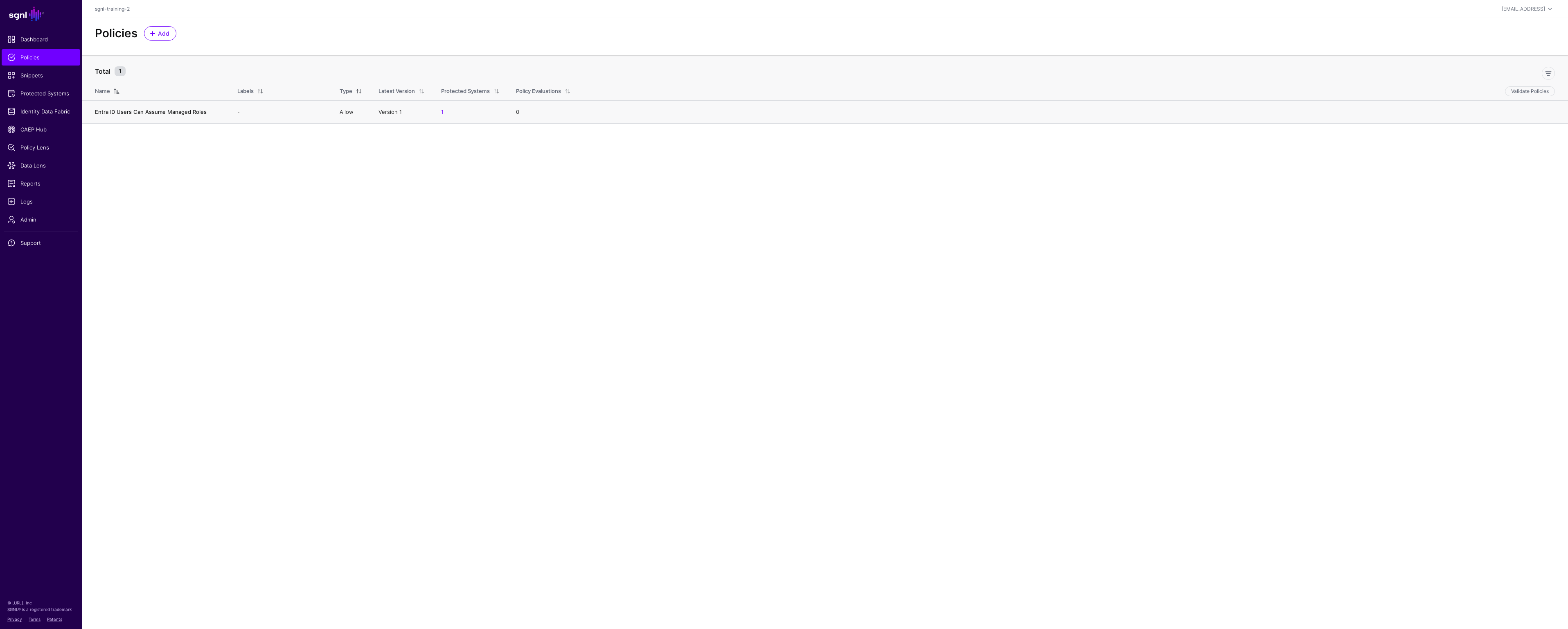
click at [122, 114] on link "Entra ID Users Can Assume Managed Roles" at bounding box center [151, 111] width 112 height 7
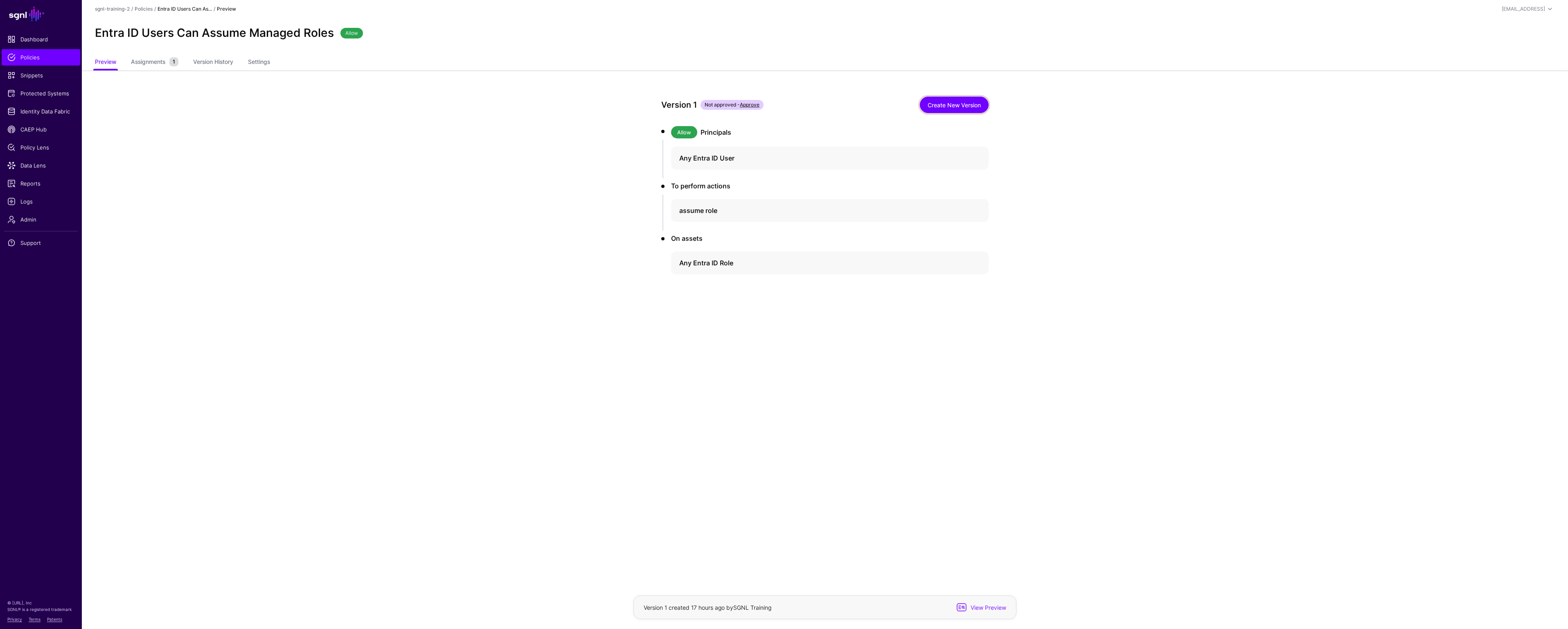
click at [959, 109] on link "Create New Version" at bounding box center [954, 105] width 69 height 16
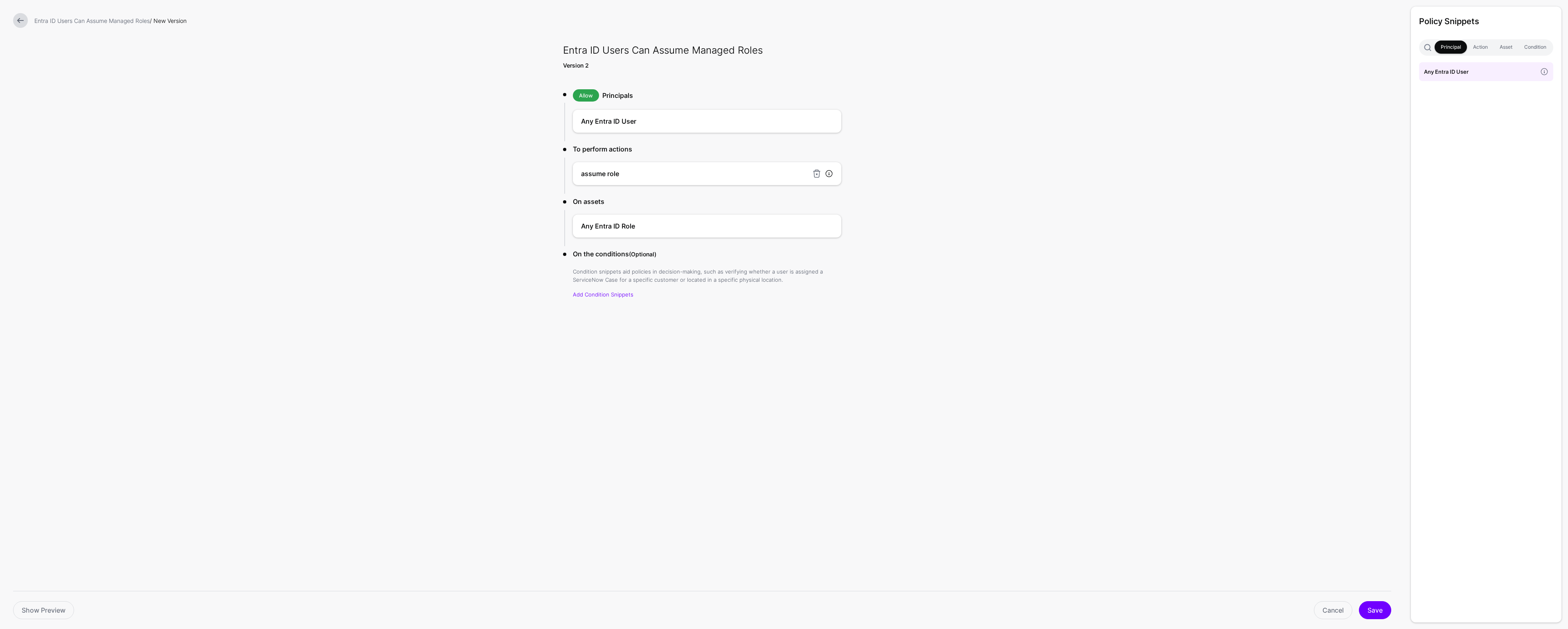
click at [830, 174] on link at bounding box center [828, 173] width 8 height 8
click at [832, 119] on link at bounding box center [828, 121] width 8 height 8
click at [829, 226] on link at bounding box center [828, 225] width 8 height 8
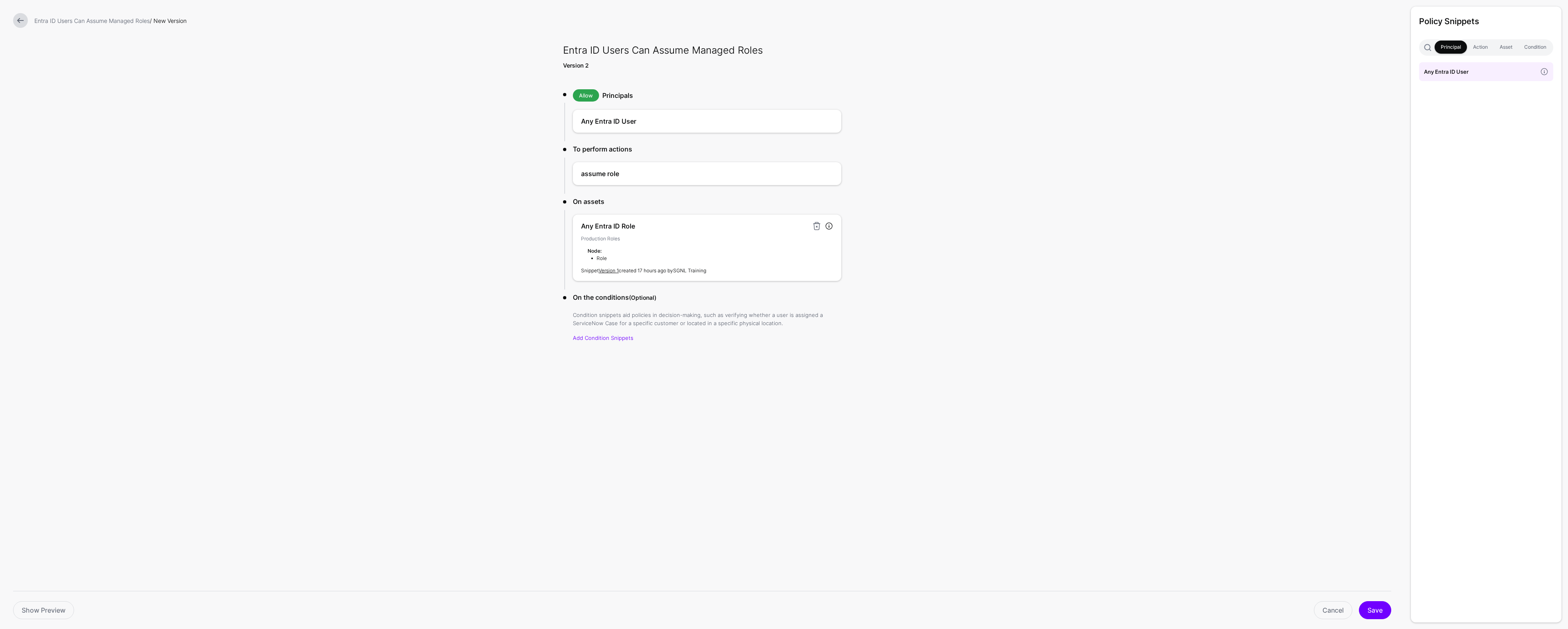
click at [828, 227] on link at bounding box center [828, 225] width 8 height 8
click at [1323, 616] on link "Cancel" at bounding box center [1333, 610] width 38 height 18
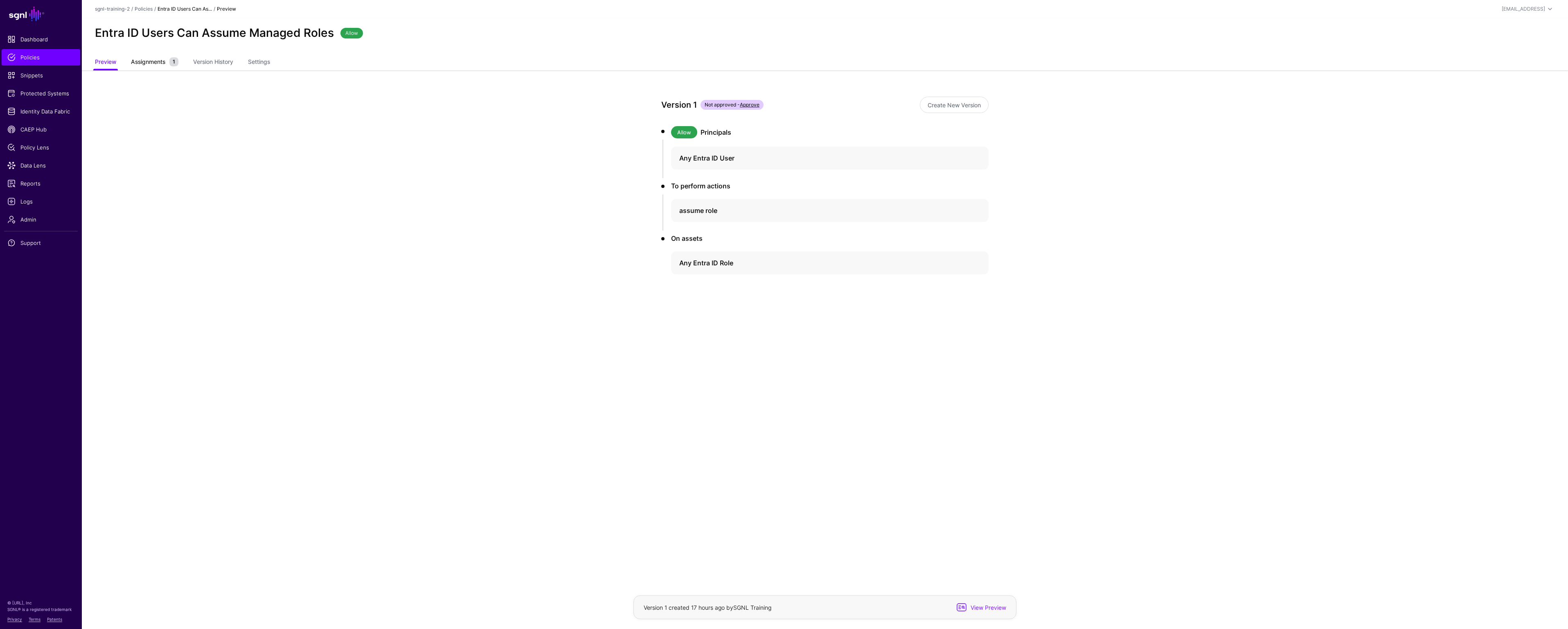
click at [152, 63] on span "Assignments" at bounding box center [148, 61] width 38 height 9
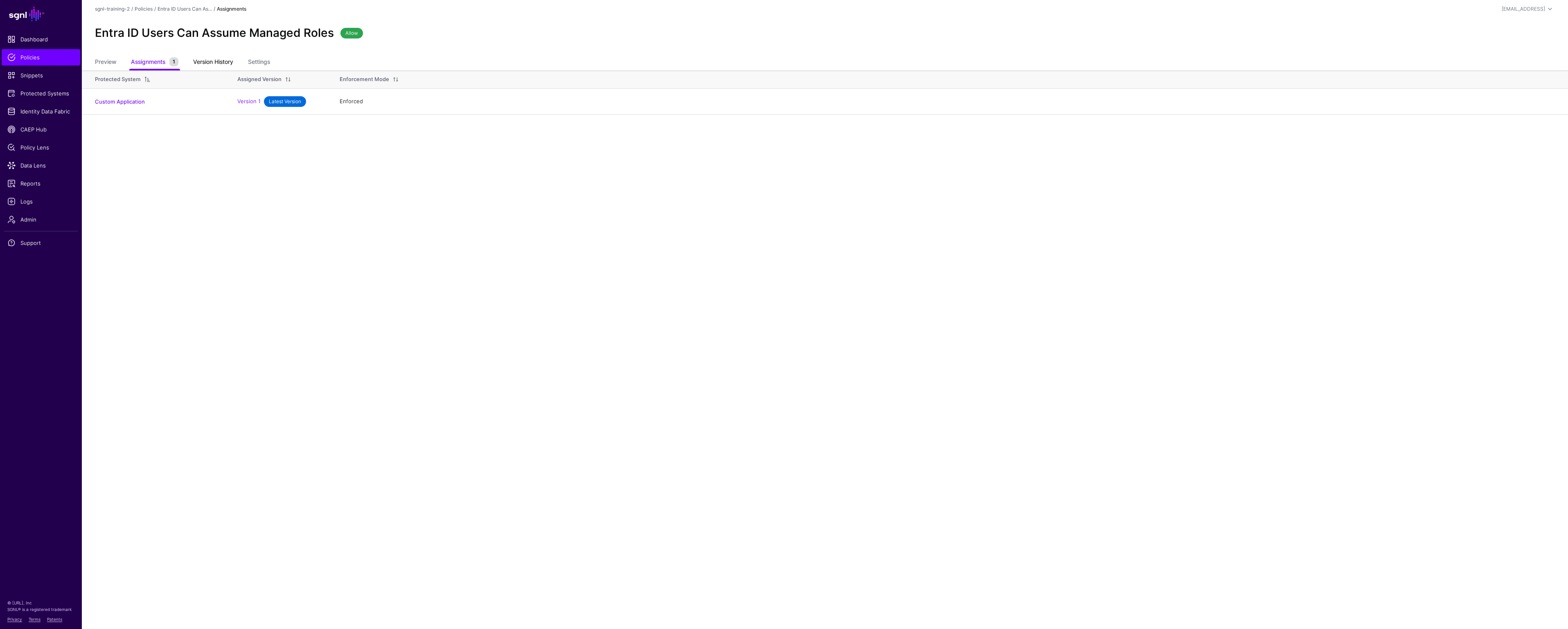
click at [225, 61] on link "Version History" at bounding box center [213, 63] width 40 height 16
click at [225, 63] on link "Version History" at bounding box center [213, 63] width 40 height 16
click at [256, 62] on link "Settings" at bounding box center [259, 63] width 22 height 16
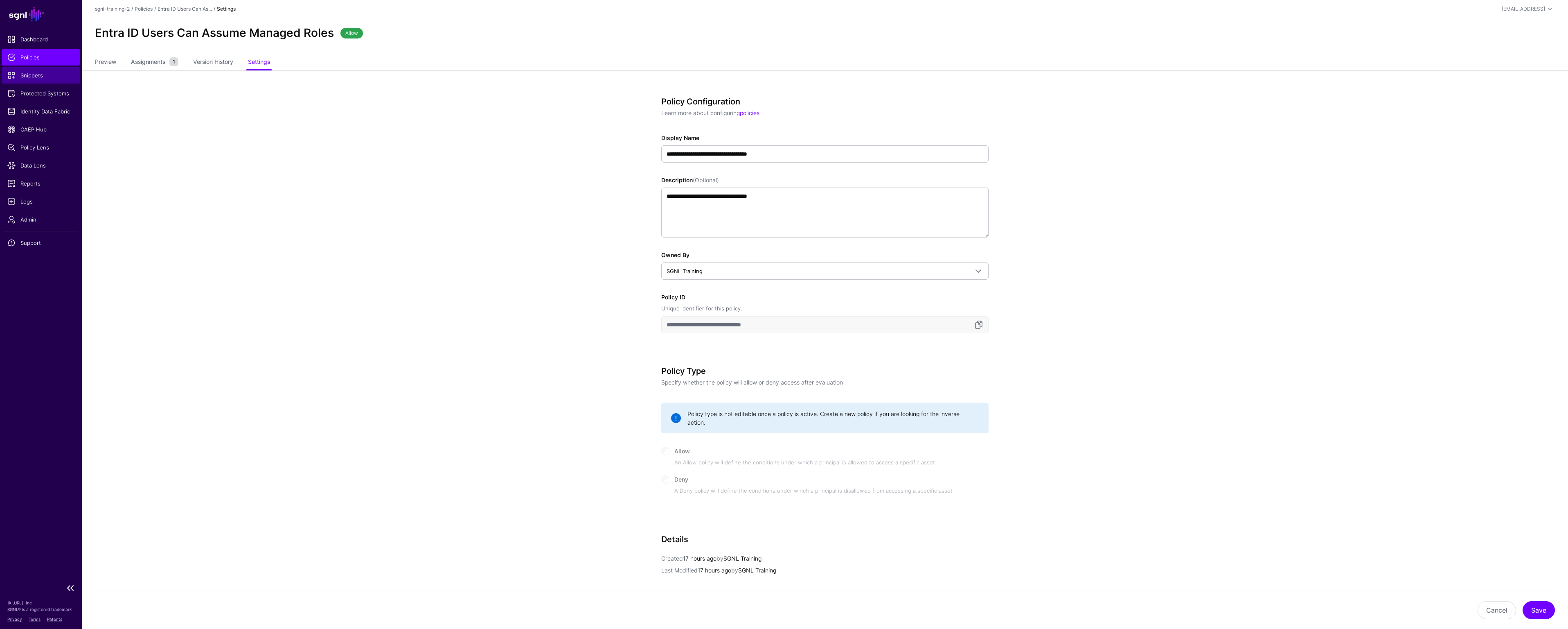
click at [38, 78] on span "Snippets" at bounding box center [41, 75] width 67 height 8
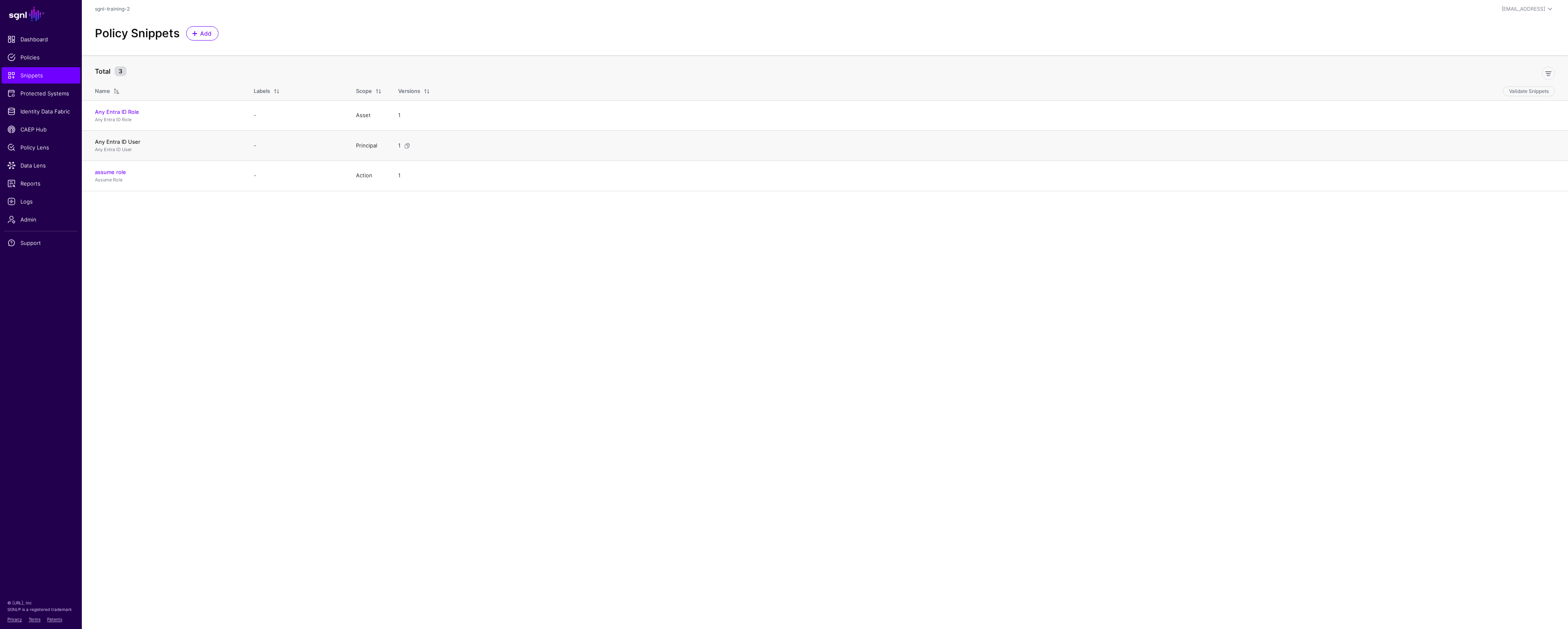
click at [119, 139] on link "Any Entra ID User" at bounding box center [117, 141] width 46 height 7
click at [1510, 86] on link "Create New Version" at bounding box center [1521, 85] width 69 height 16
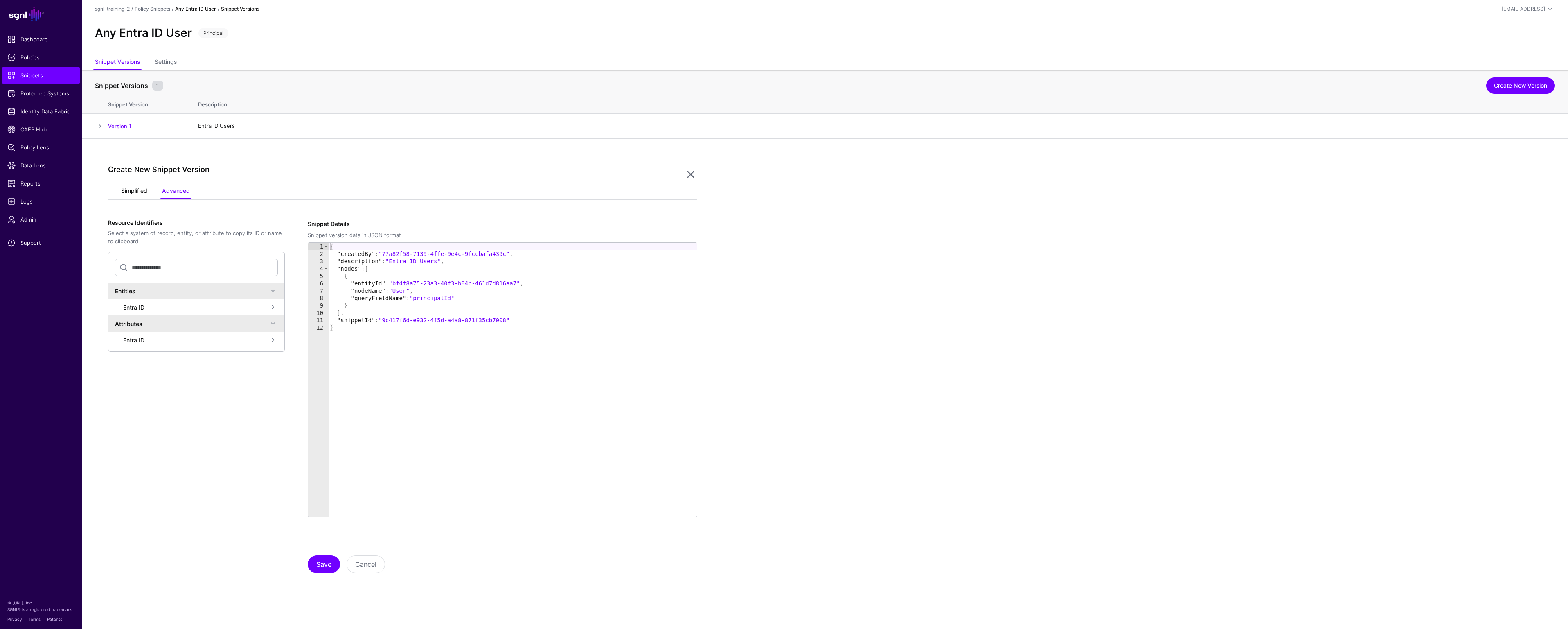
click at [128, 194] on link "Simplified" at bounding box center [134, 192] width 26 height 16
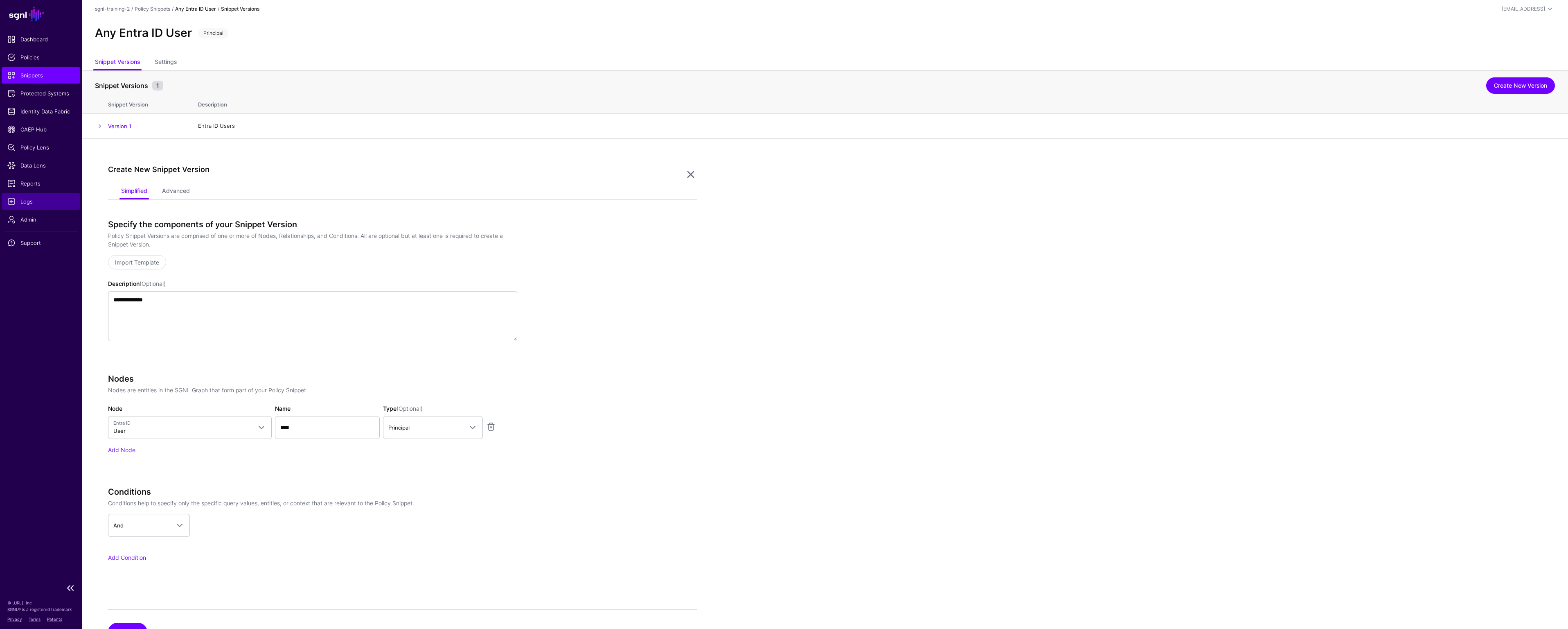
click at [45, 204] on span "Logs" at bounding box center [41, 201] width 67 height 8
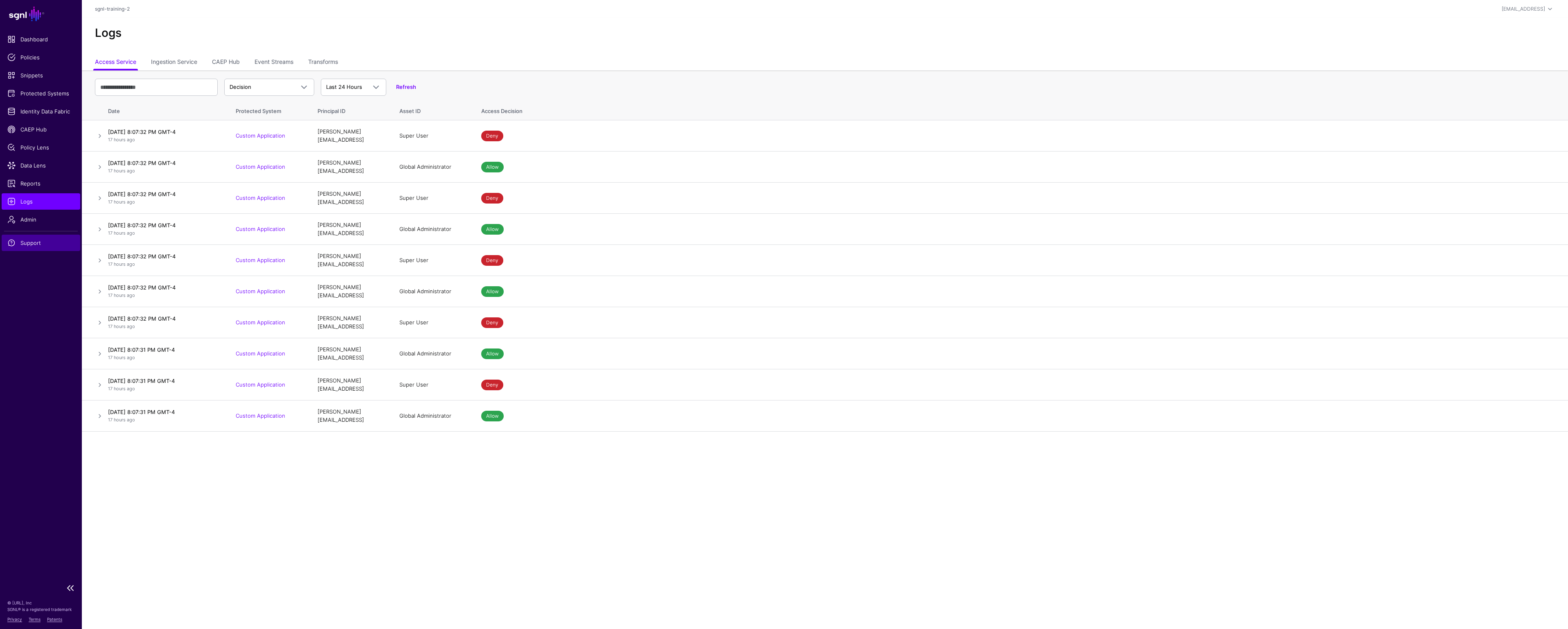
click at [23, 243] on span "Support" at bounding box center [41, 242] width 67 height 8
